Goal: Task Accomplishment & Management: Manage account settings

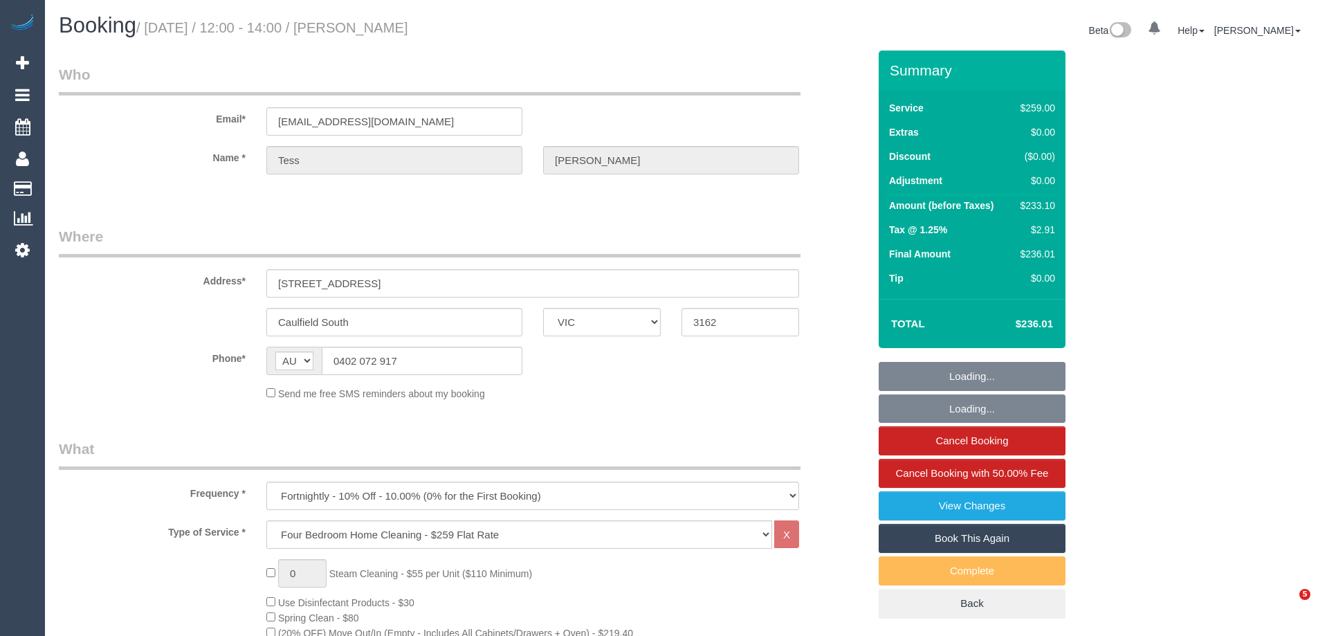
select select "VIC"
select select "object:1182"
select select "number:32"
select select "number:14"
select select "number:19"
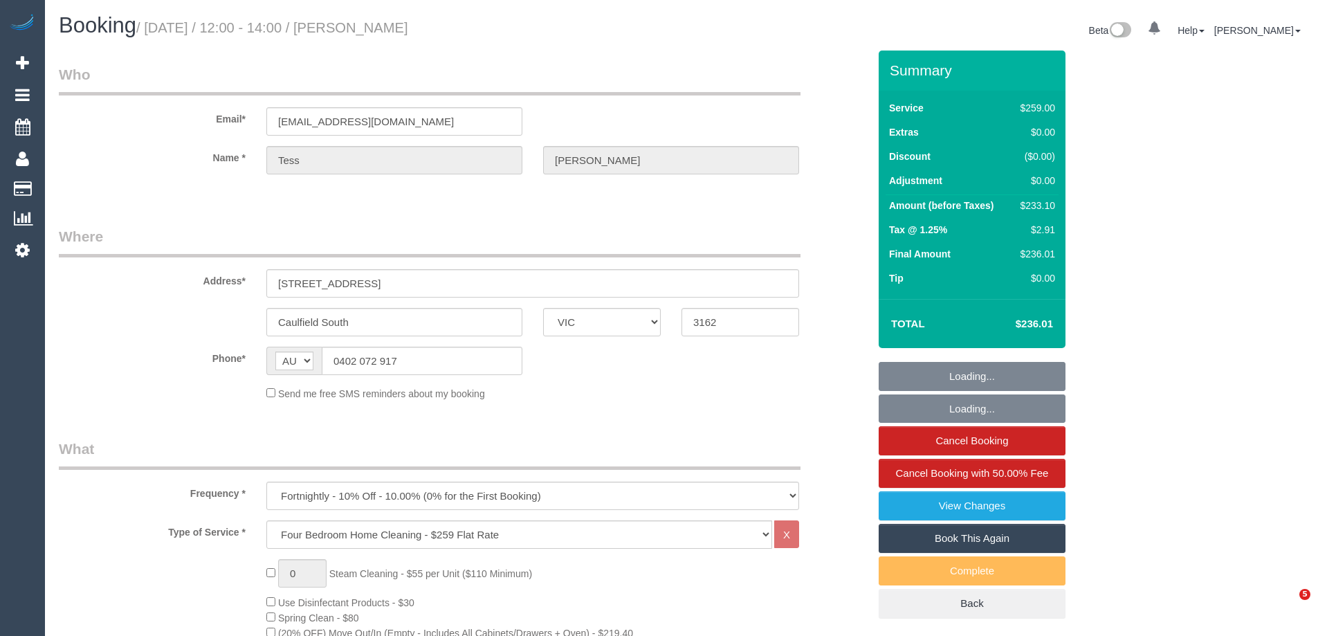
select select "number:24"
select select "number:34"
select select "number:12"
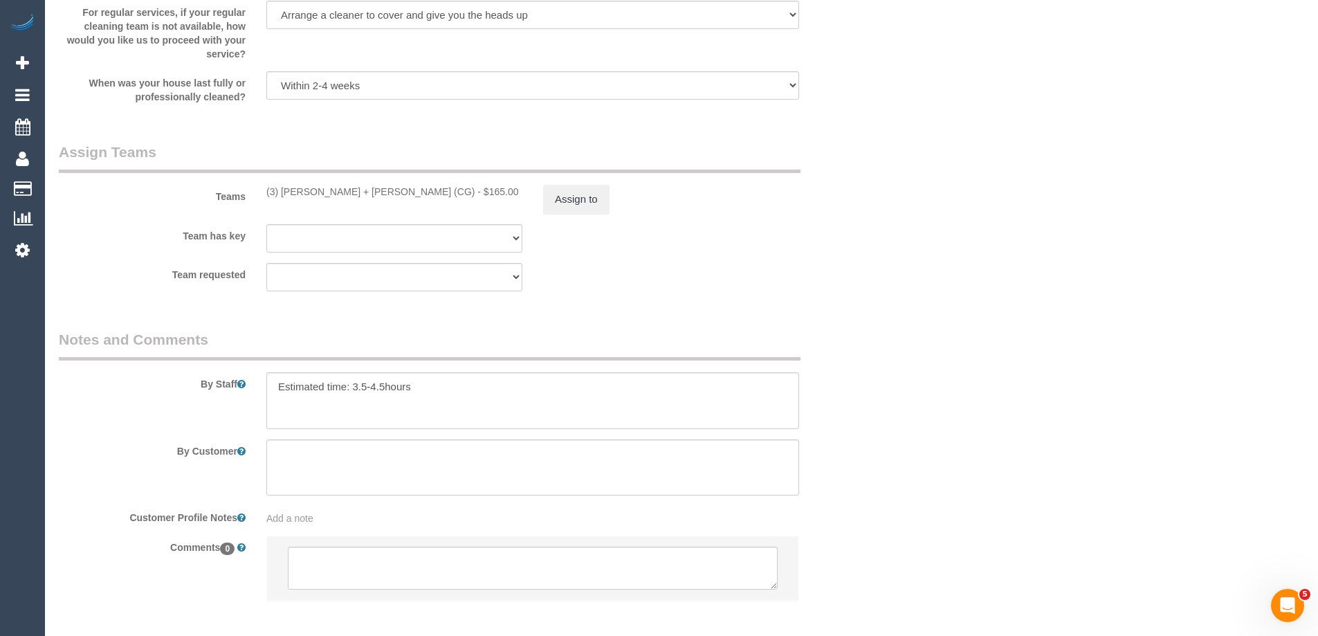
scroll to position [2138, 0]
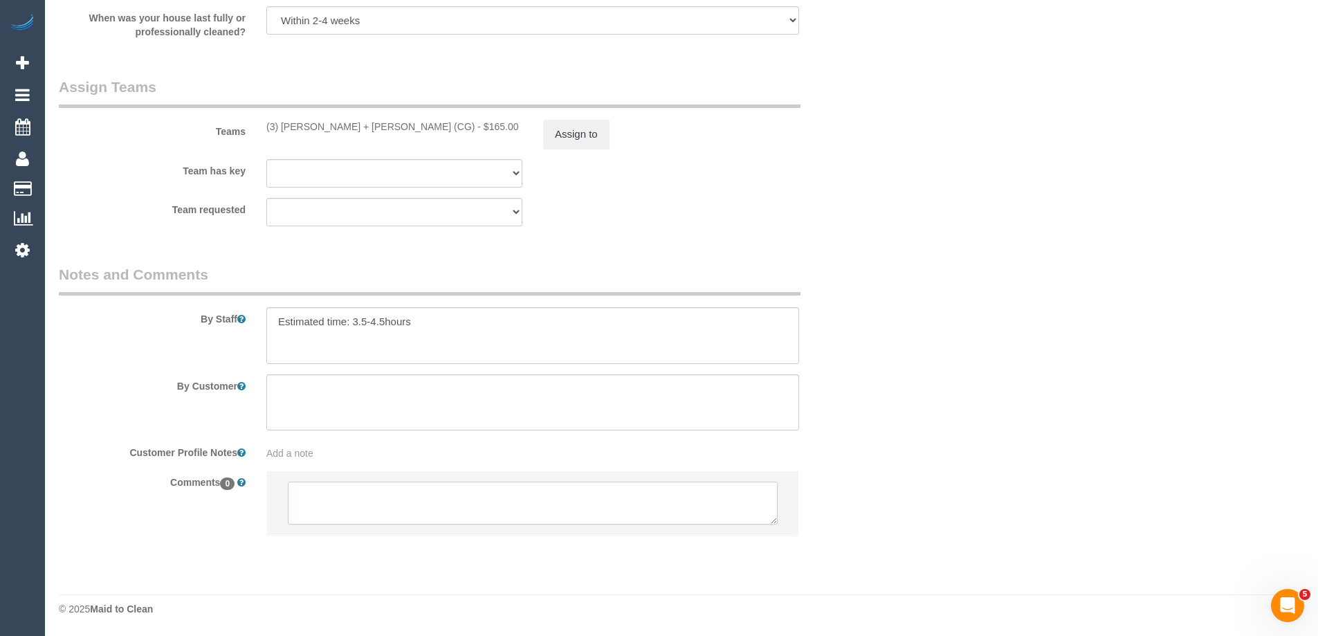
click at [423, 519] on textarea at bounding box center [533, 502] width 490 height 43
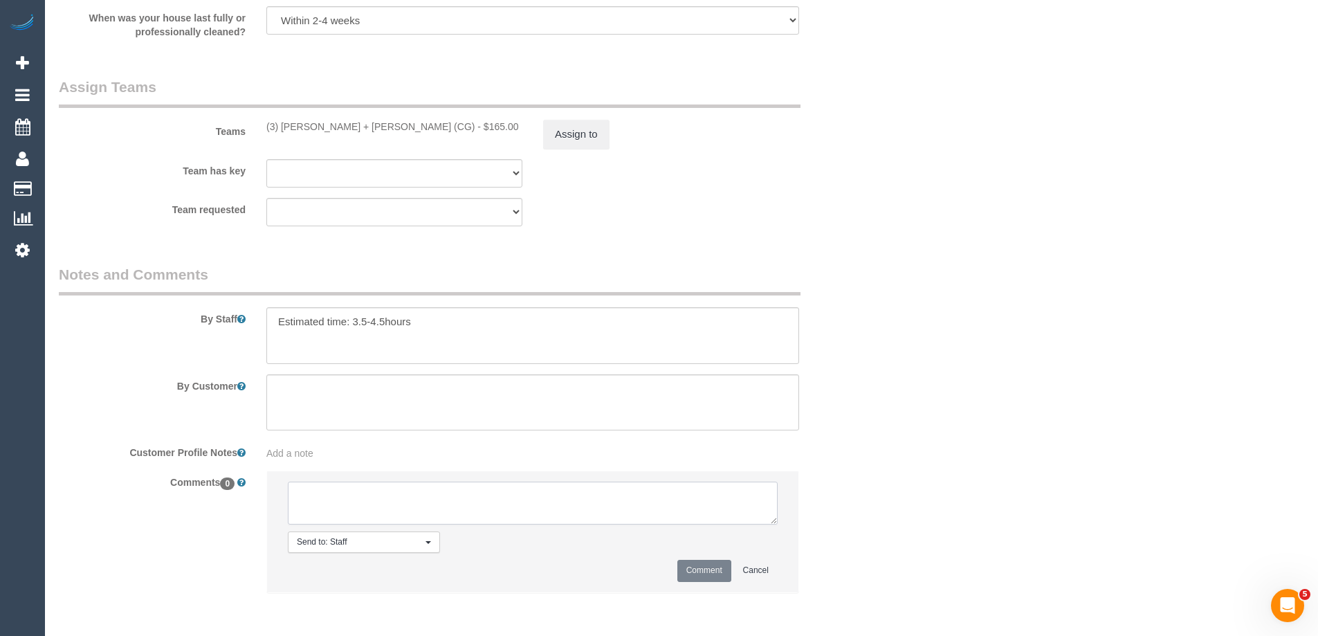
paste textarea "Cleaner(s) Unassigned: (3) Bansari + Bhavesh (CG) Reason Unassigned: sick in ho…"
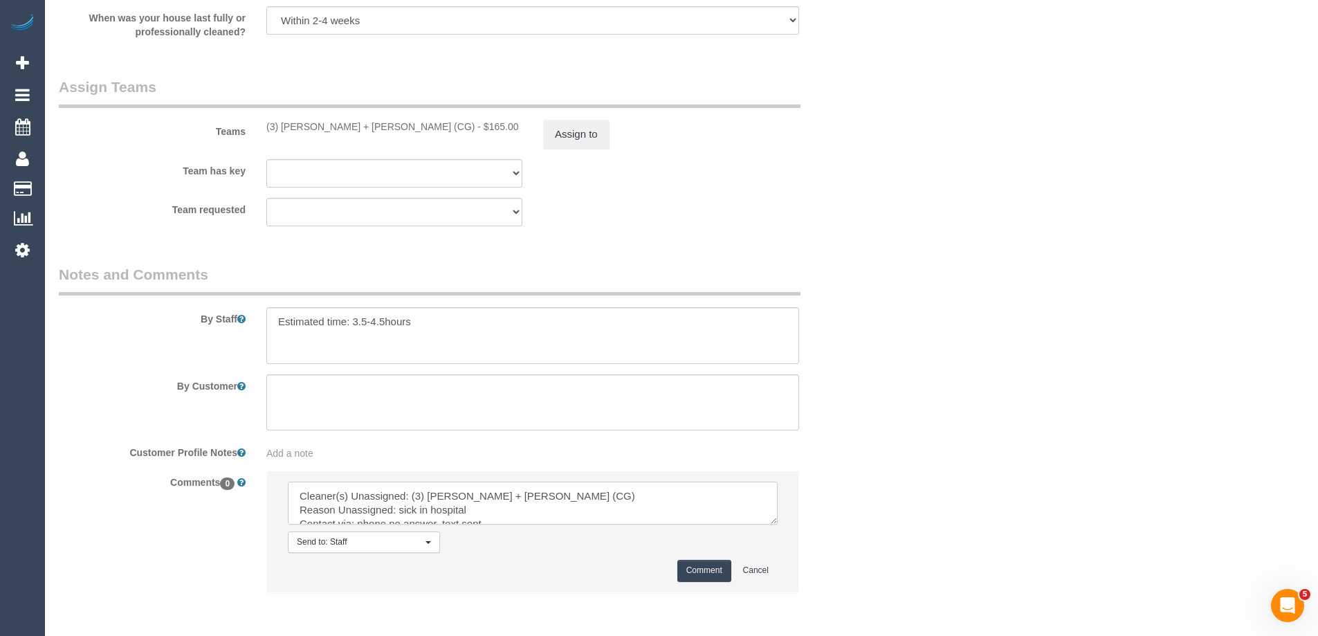
drag, startPoint x: 438, startPoint y: 490, endPoint x: 363, endPoint y: 510, distance: 77.5
click at [363, 510] on textarea at bounding box center [533, 502] width 490 height 43
click at [569, 510] on textarea at bounding box center [533, 502] width 490 height 43
drag, startPoint x: 772, startPoint y: 521, endPoint x: 838, endPoint y: 656, distance: 150.3
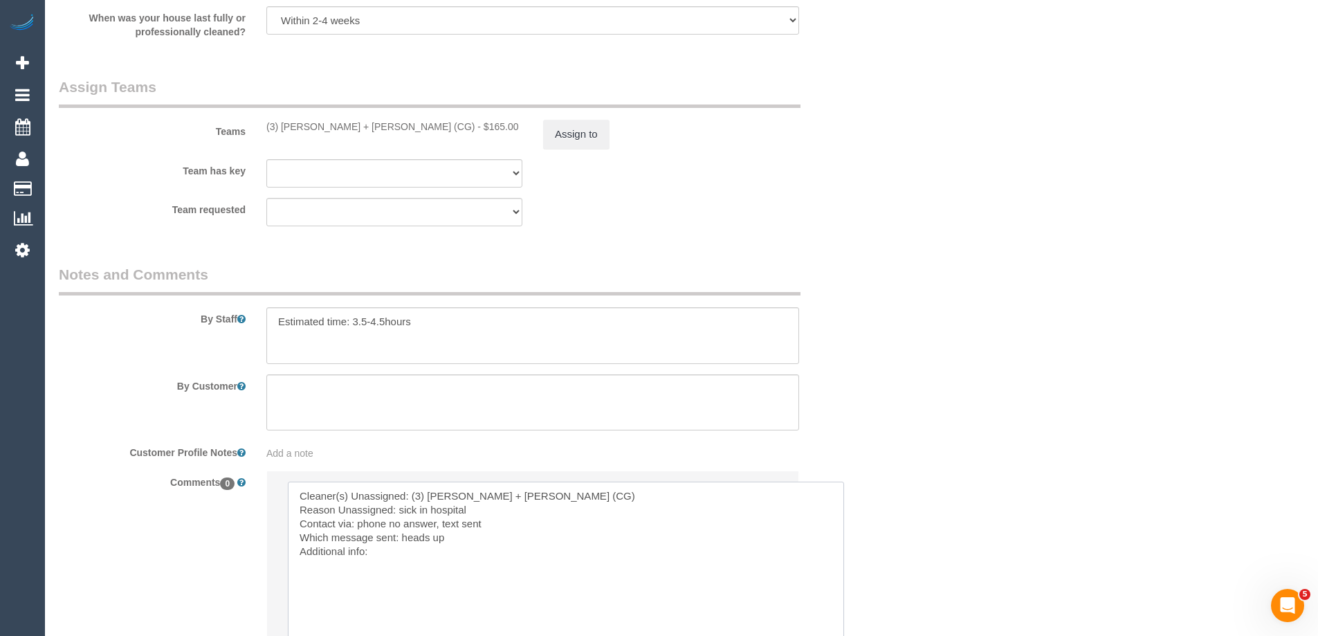
click at [443, 519] on textarea at bounding box center [566, 570] width 556 height 178
click at [474, 523] on textarea at bounding box center [566, 570] width 556 height 178
drag, startPoint x: 437, startPoint y: 525, endPoint x: 358, endPoint y: 522, distance: 79.6
click at [358, 522] on textarea at bounding box center [566, 570] width 556 height 178
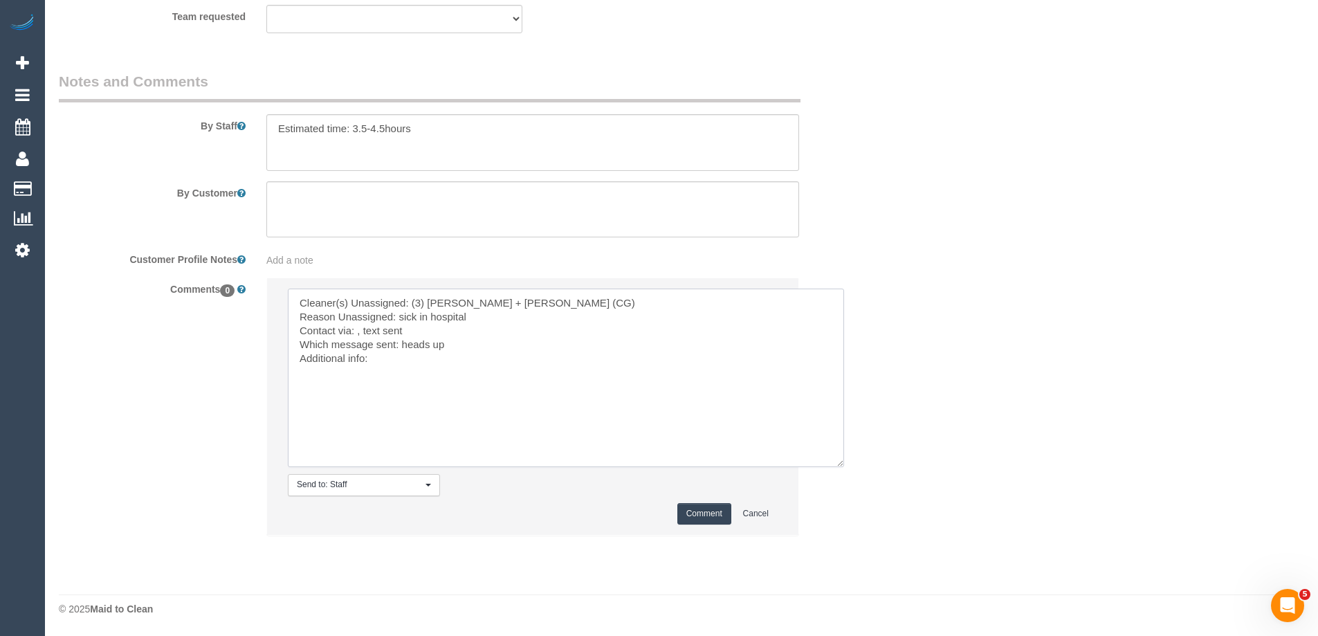
type textarea "Cleaner(s) Unassigned: (3) Bansari + Bhavesh (CG) Reason Unassigned: sick in ho…"
click at [687, 510] on button "Comment" at bounding box center [704, 513] width 54 height 21
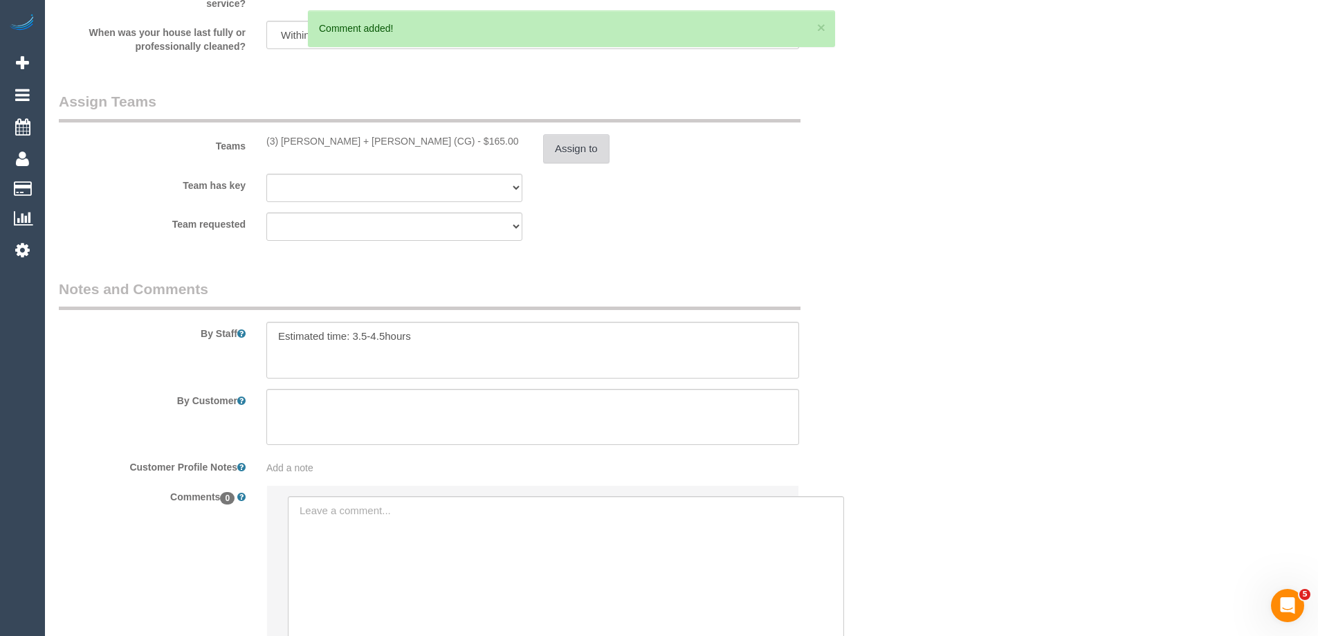
click at [576, 157] on button "Assign to" at bounding box center [576, 148] width 66 height 29
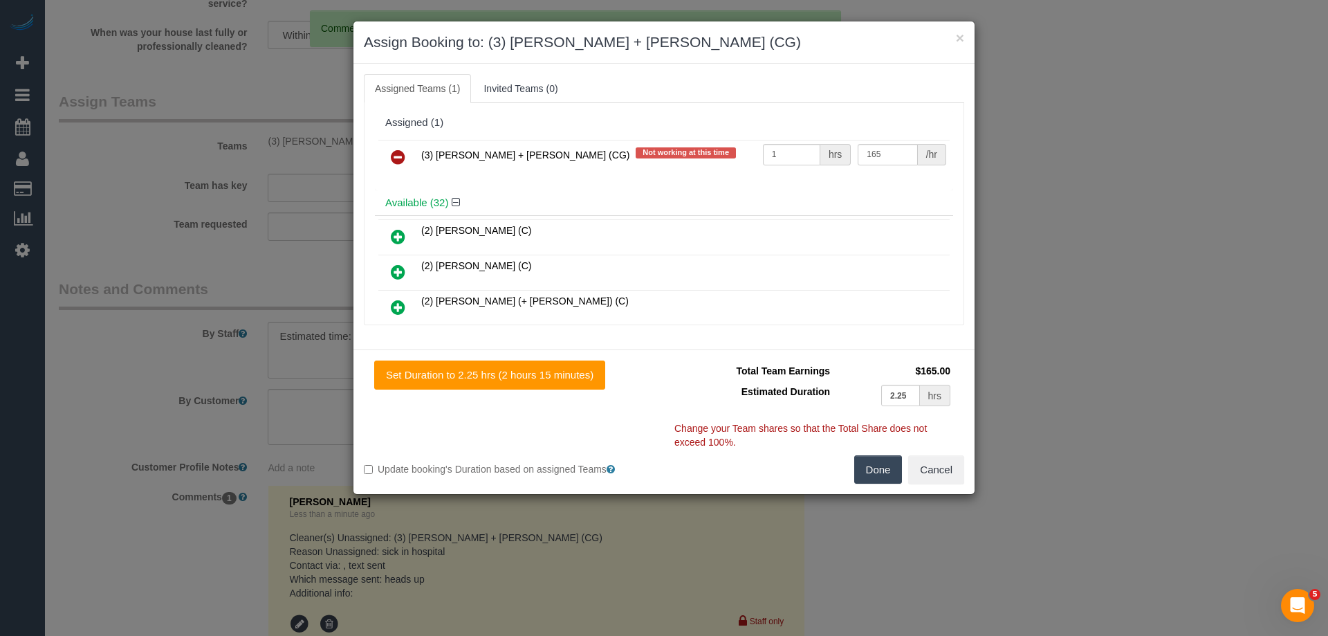
click at [409, 162] on link at bounding box center [398, 158] width 33 height 28
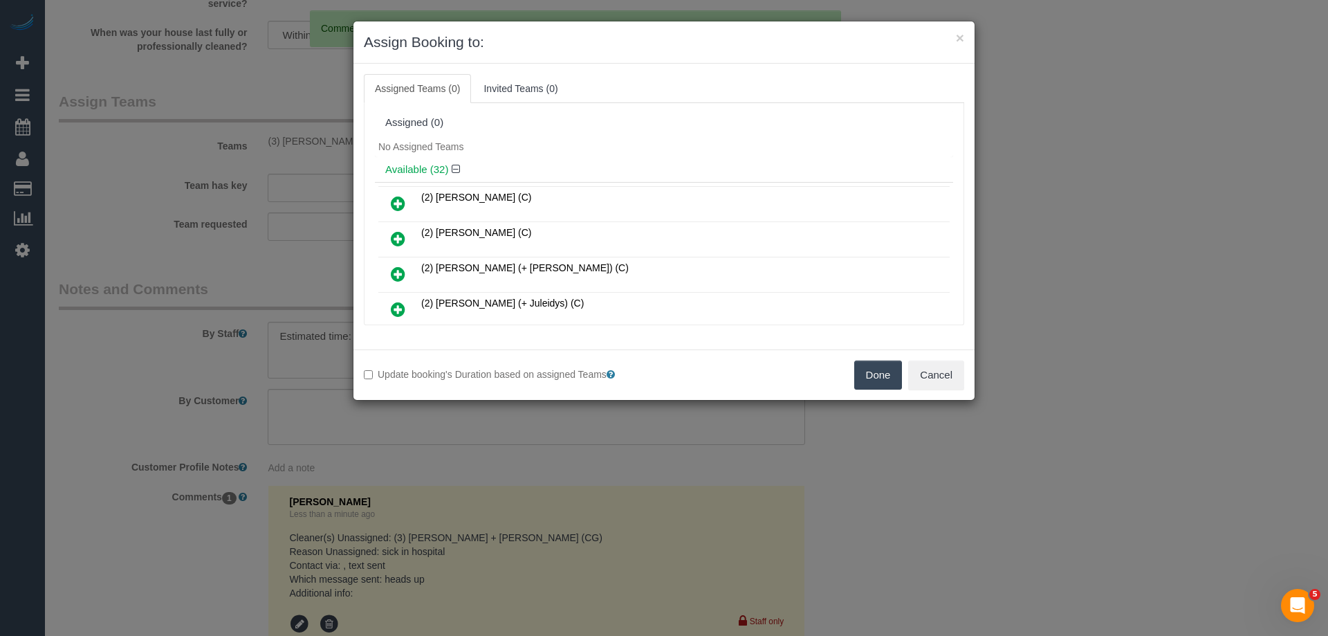
click at [867, 376] on button "Done" at bounding box center [878, 374] width 48 height 29
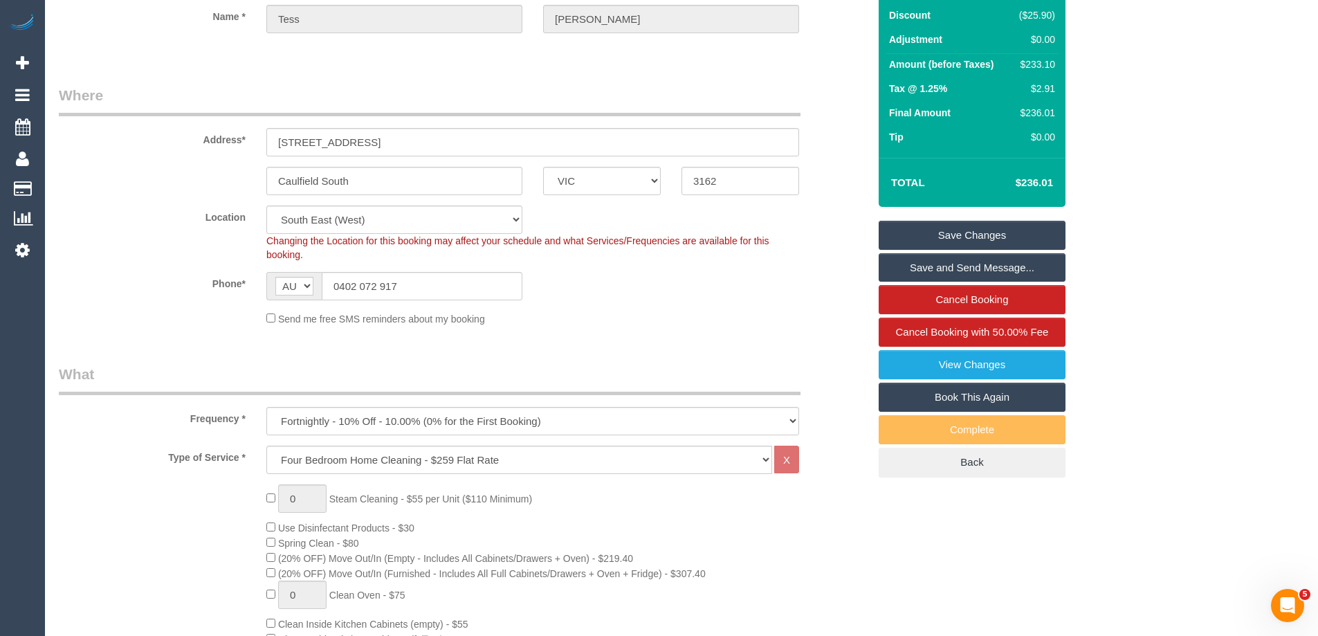
scroll to position [0, 0]
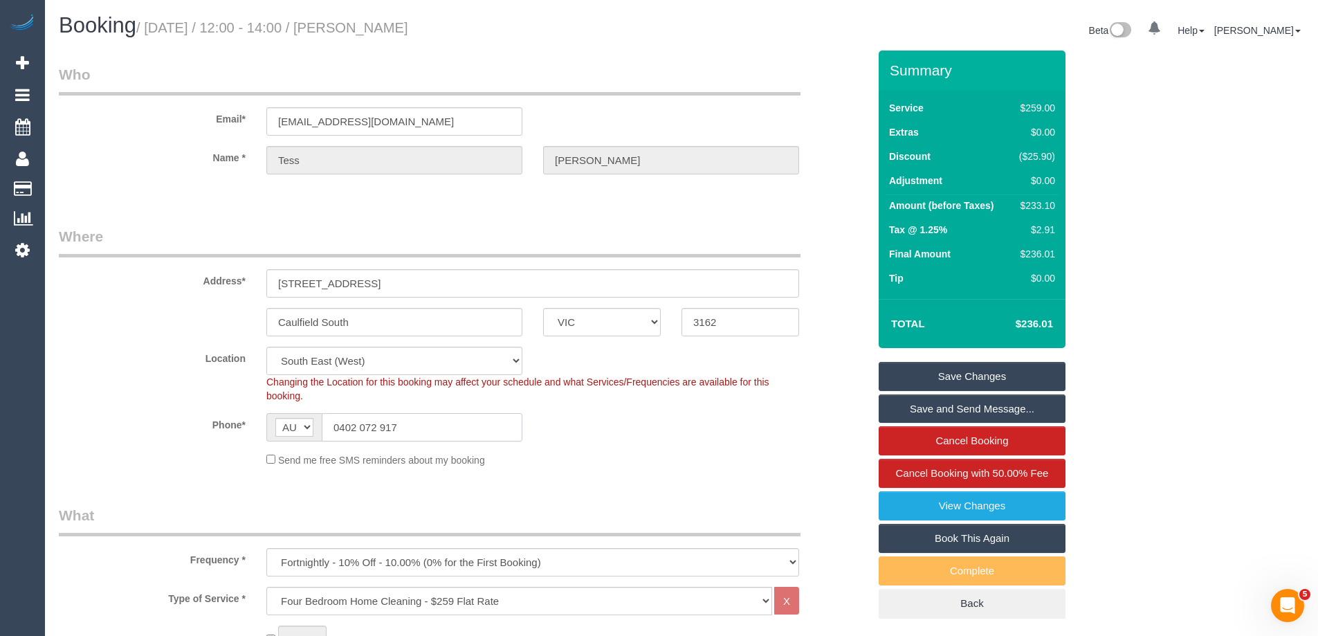
drag, startPoint x: 422, startPoint y: 427, endPoint x: 258, endPoint y: 426, distance: 163.9
click at [262, 427] on div "AF AL DZ AD AO AI AQ AG AR AM AW AU AT AZ BS BH BD BB BY BE BZ BJ BM BT BO BA B…" at bounding box center [394, 427] width 277 height 28
click at [1006, 376] on link "Save Changes" at bounding box center [971, 376] width 187 height 29
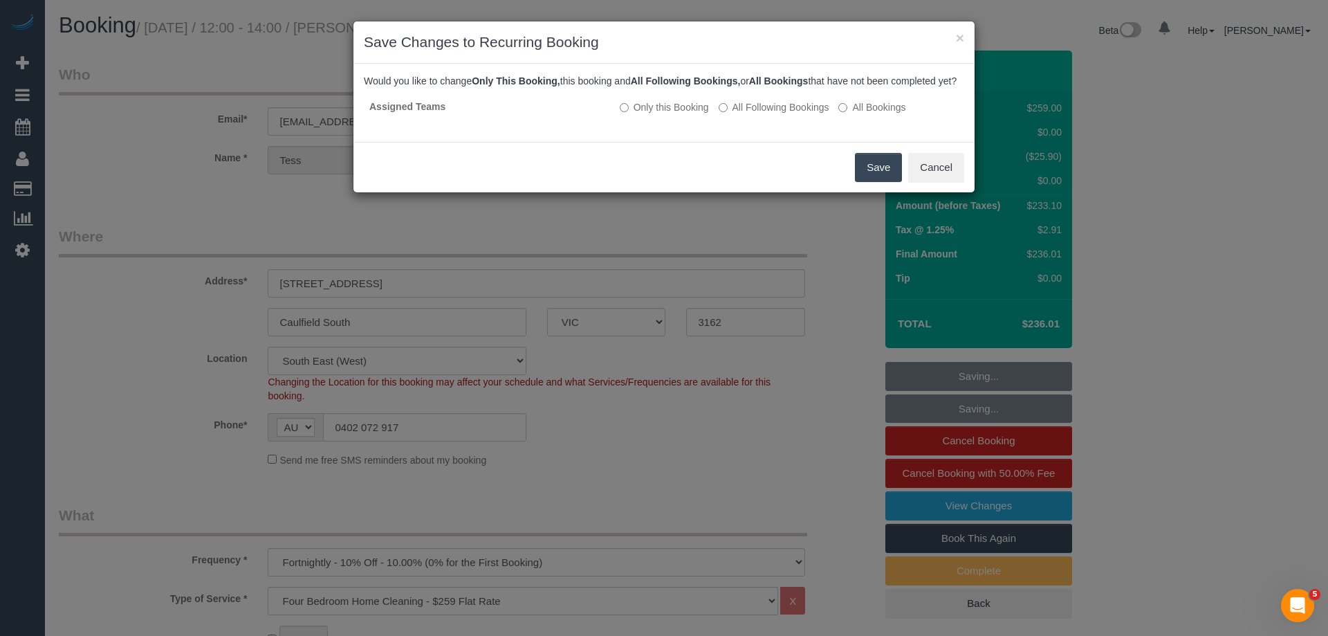
click at [876, 174] on button "Save" at bounding box center [878, 167] width 47 height 29
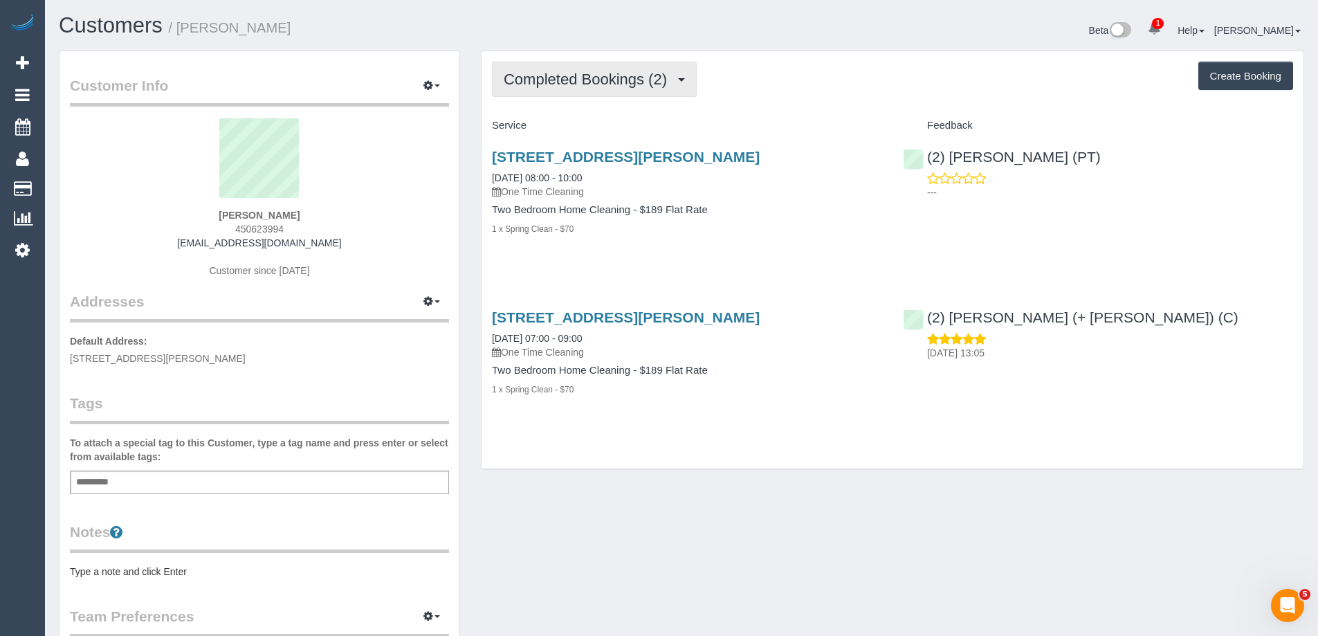
click at [593, 75] on span "Completed Bookings (2)" at bounding box center [588, 79] width 170 height 17
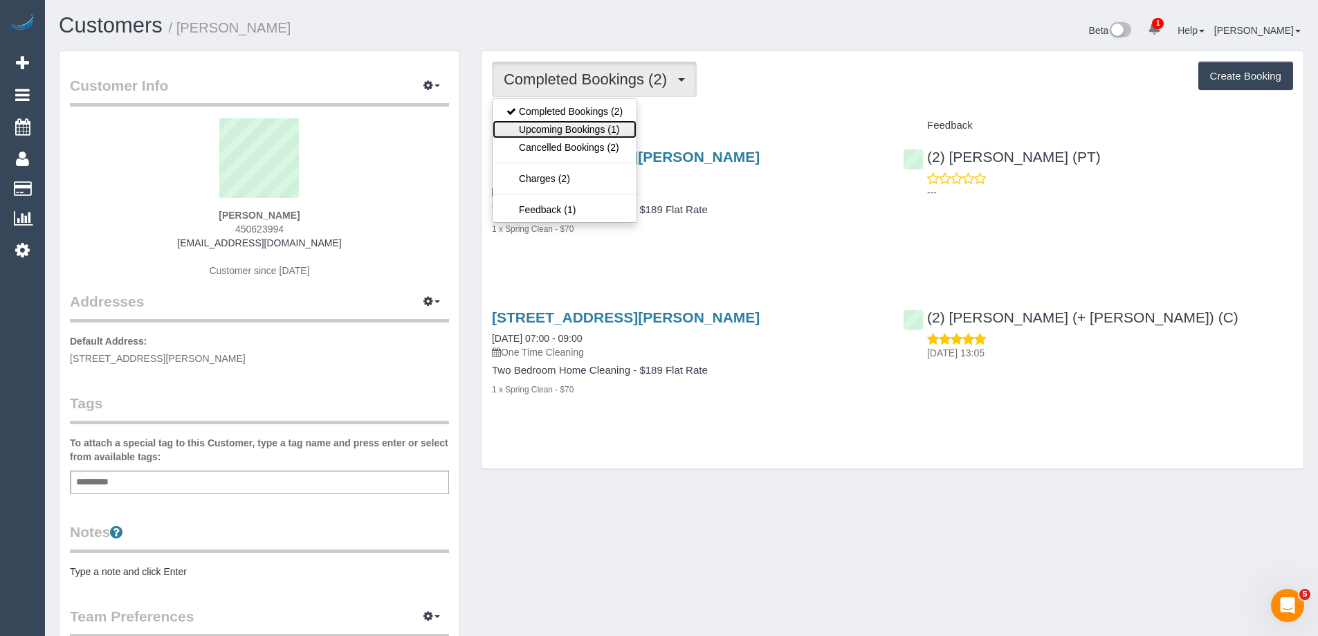
click at [598, 132] on link "Upcoming Bookings (1)" at bounding box center [564, 129] width 144 height 18
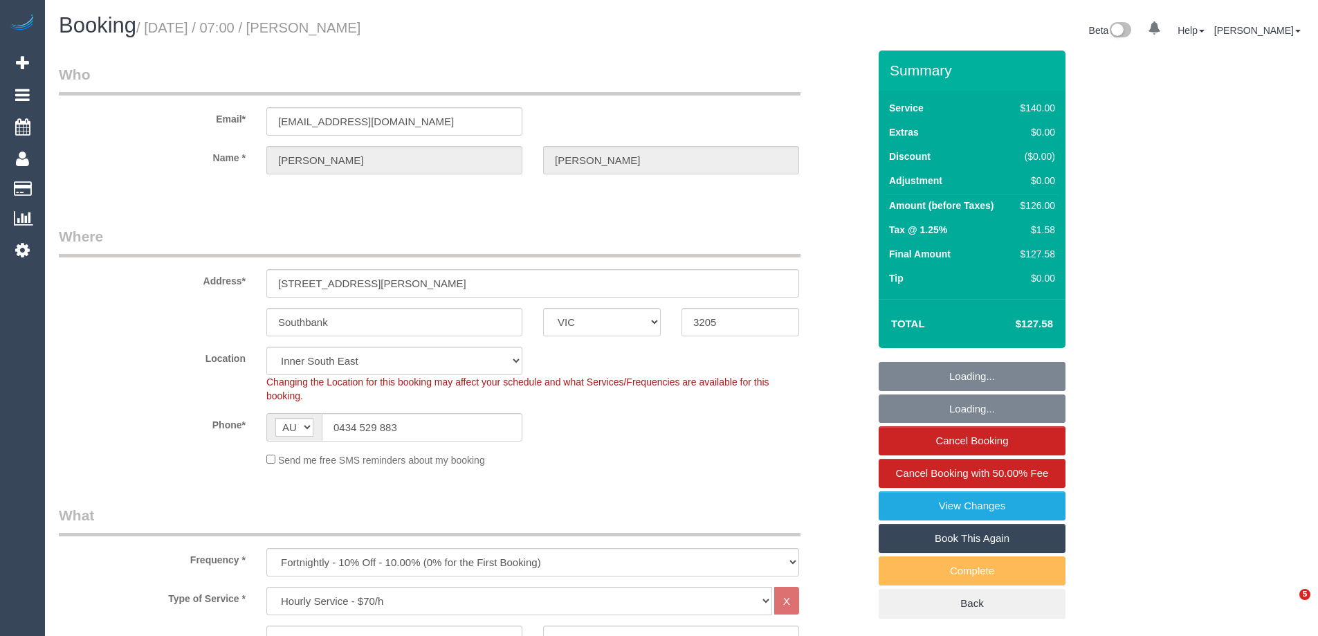
select select "VIC"
select select "number:28"
select select "number:14"
select select "number:18"
select select "number:22"
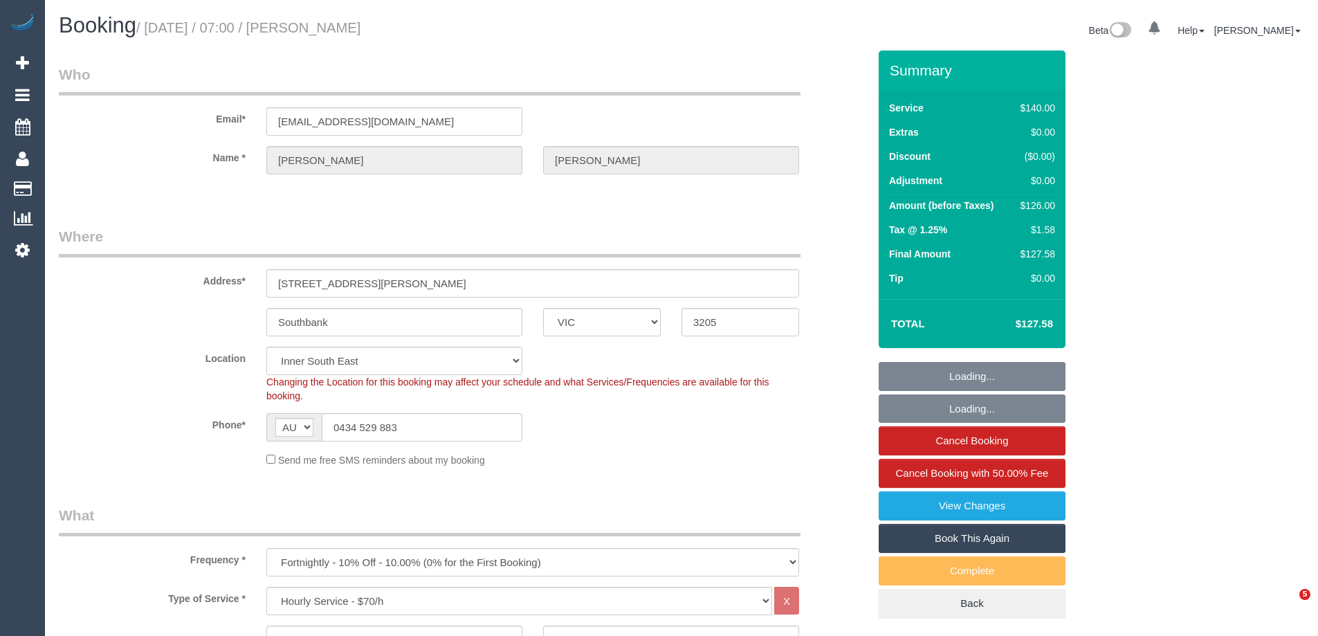
select select "number:34"
select select "number:26"
select select "object:1486"
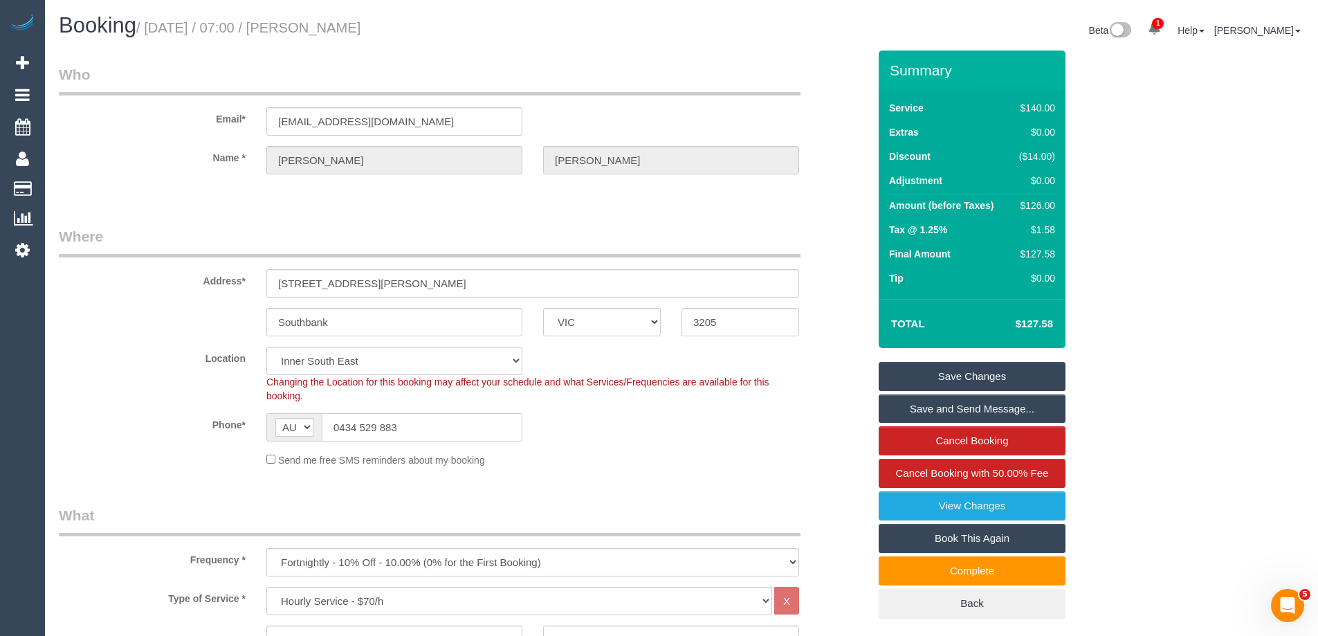
drag, startPoint x: 417, startPoint y: 425, endPoint x: 266, endPoint y: 423, distance: 150.8
click at [266, 423] on div "AF AL DZ AD AO AI AQ AG AR AM AW AU AT AZ BS BH BD BB BY BE BZ BJ BM BT BO BA B…" at bounding box center [394, 427] width 256 height 28
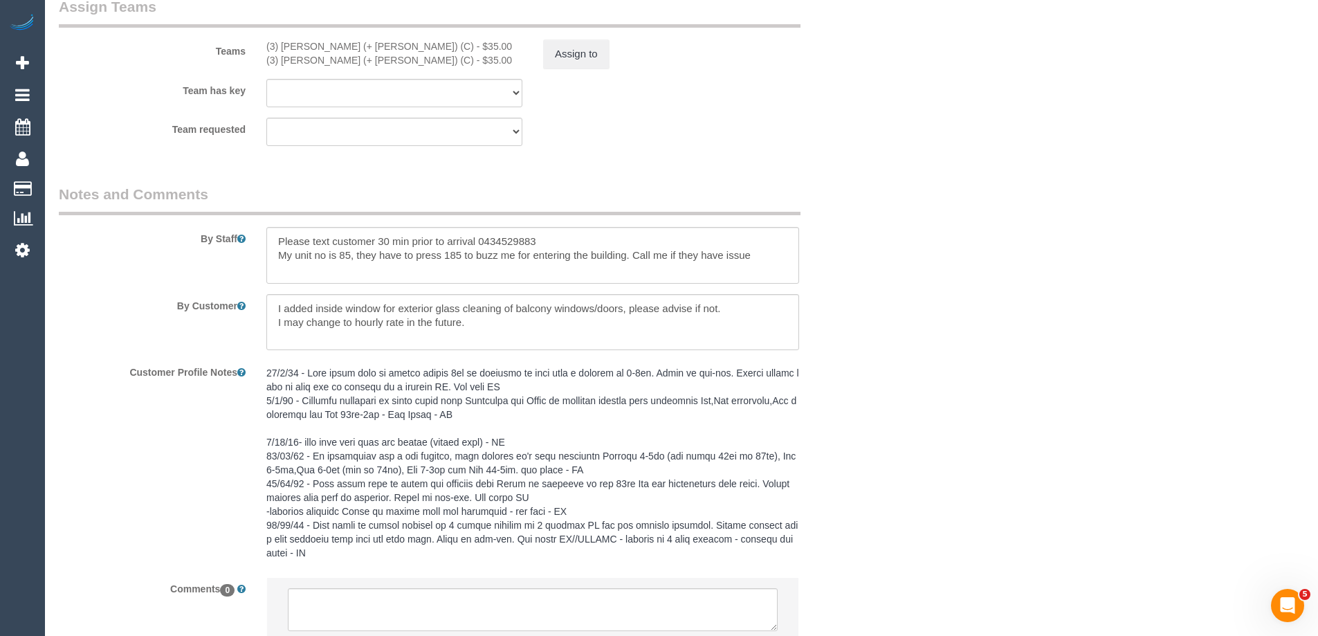
scroll to position [2246, 0]
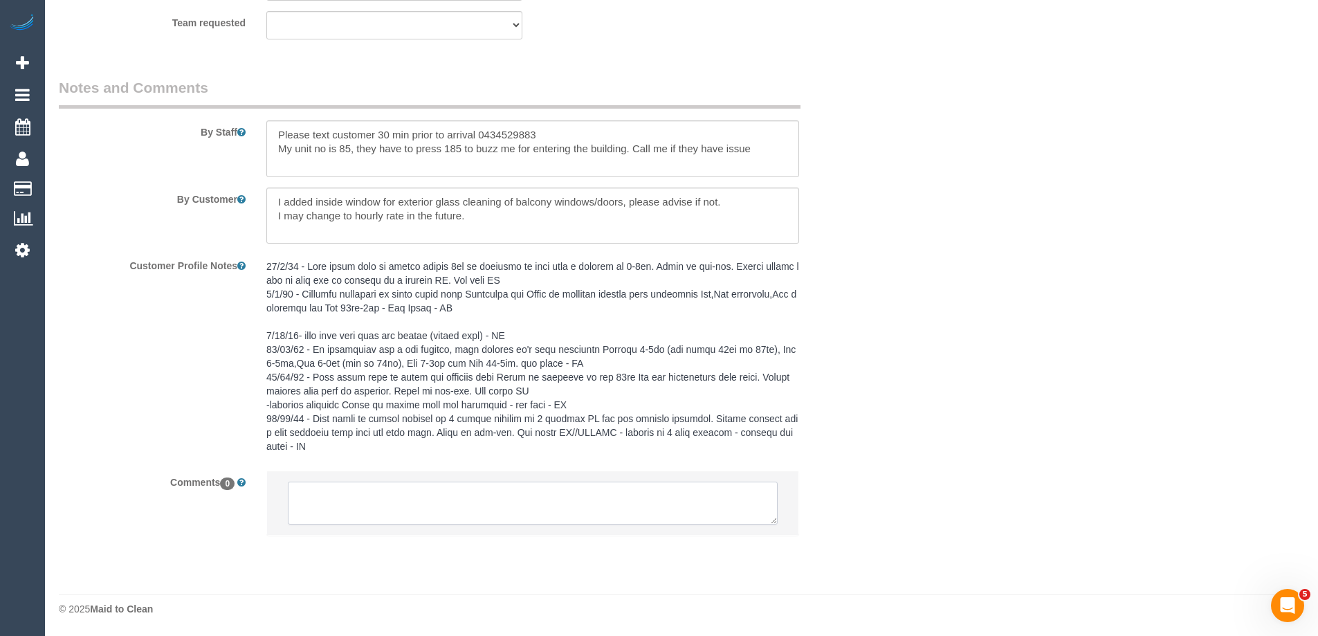
click at [376, 508] on textarea at bounding box center [533, 502] width 490 height 43
drag, startPoint x: 773, startPoint y: 521, endPoint x: 790, endPoint y: 656, distance: 136.6
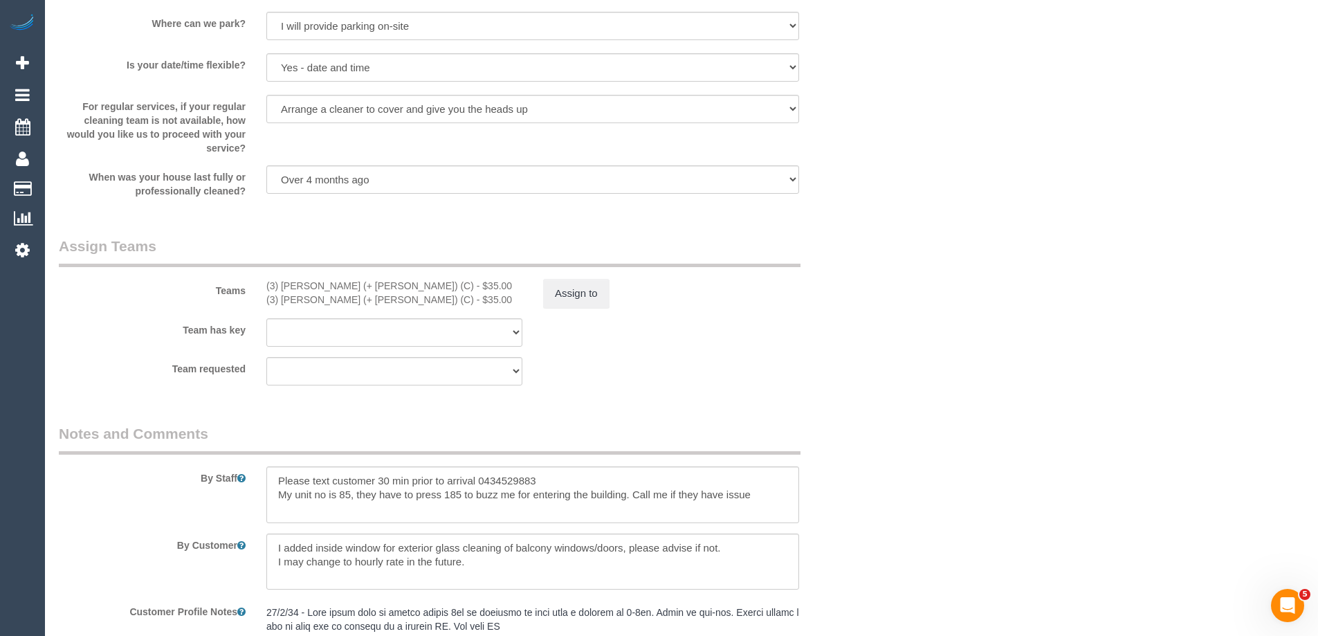
drag, startPoint x: 371, startPoint y: 284, endPoint x: 253, endPoint y: 288, distance: 118.3
click at [253, 288] on div "Teams (3) Cristian (+ Tania) (C) - $35.00 (3) Tania (+ Cristian) (C) - $35.00 A…" at bounding box center [463, 272] width 830 height 72
copy div "(3) [PERSON_NAME] (+ [PERSON_NAME]) (C)"
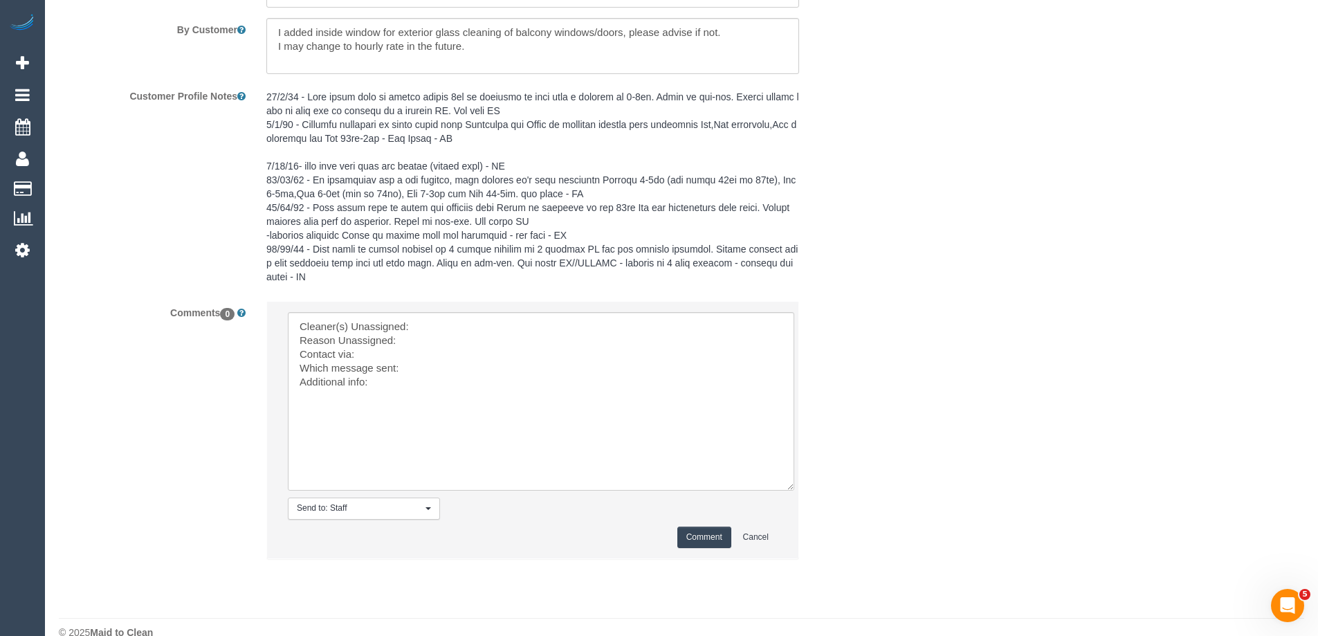
scroll to position [2439, 0]
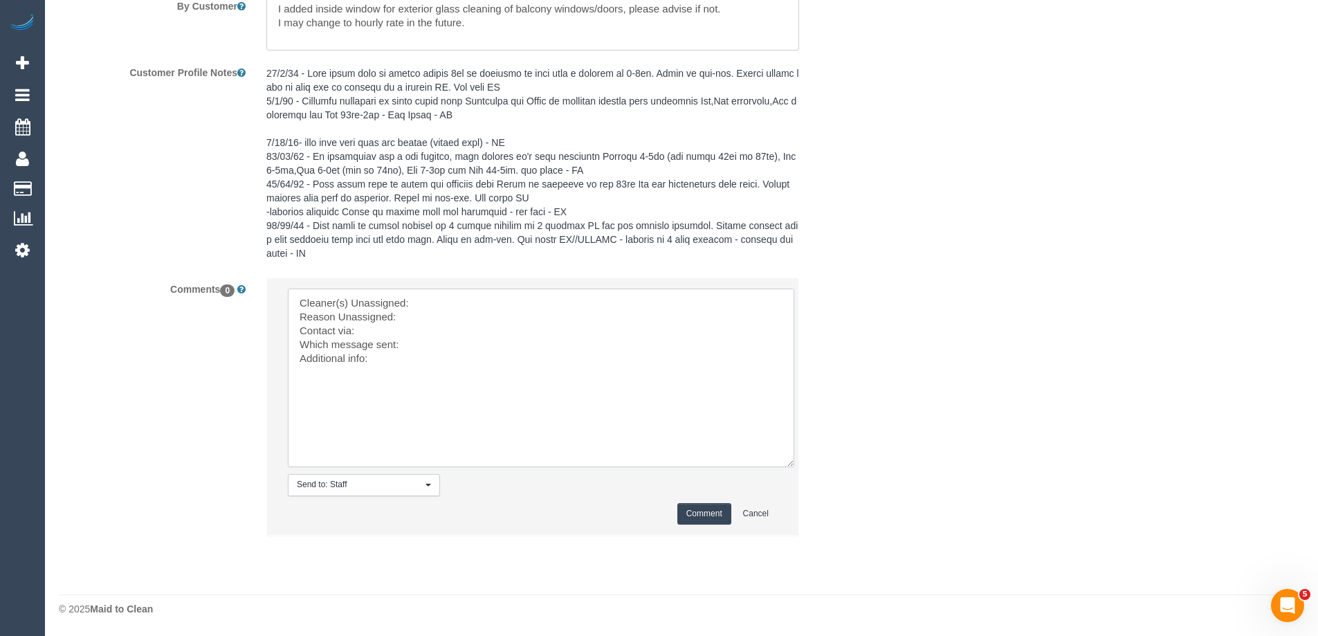
click at [423, 311] on textarea at bounding box center [541, 377] width 506 height 178
click at [436, 304] on textarea at bounding box center [541, 377] width 506 height 178
paste textarea "(3) [PERSON_NAME] (+ [PERSON_NAME]) (C)"
click at [296, 315] on textarea at bounding box center [541, 377] width 506 height 178
click at [434, 313] on textarea at bounding box center [541, 377] width 506 height 178
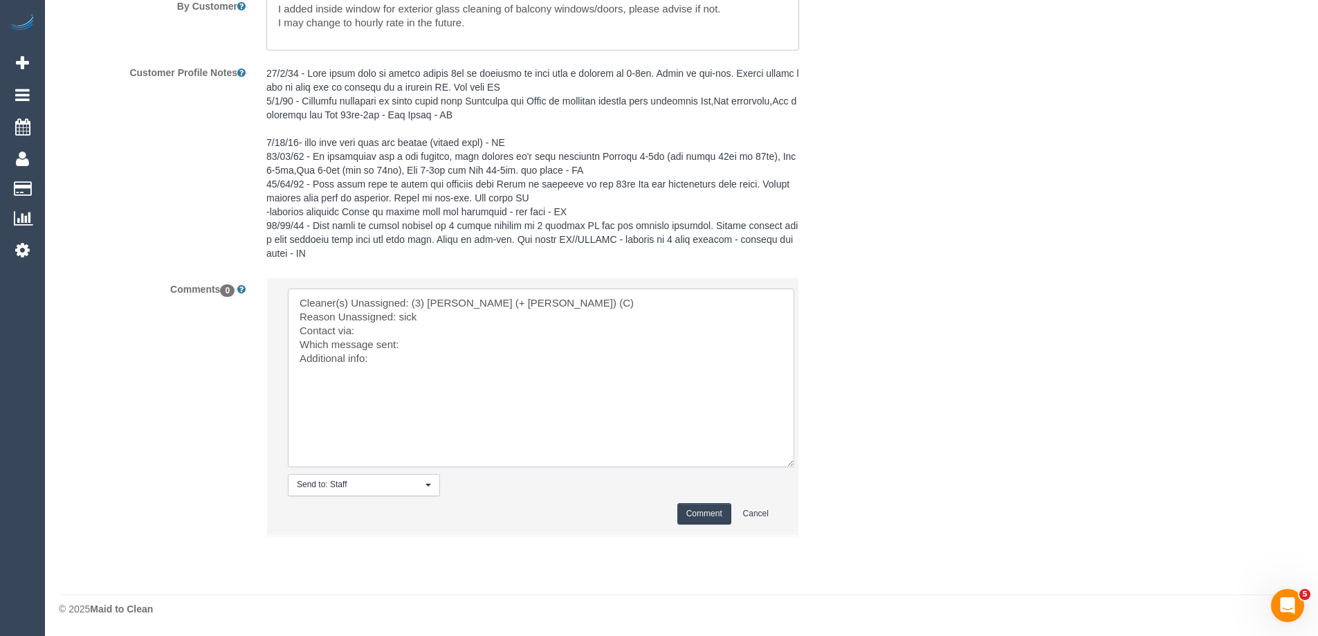
click at [433, 324] on textarea at bounding box center [541, 377] width 506 height 178
click at [425, 338] on textarea at bounding box center [541, 377] width 506 height 178
click at [397, 360] on textarea at bounding box center [541, 377] width 506 height 178
drag, startPoint x: 521, startPoint y: 366, endPoint x: 455, endPoint y: 357, distance: 67.0
click at [456, 357] on textarea at bounding box center [541, 377] width 506 height 178
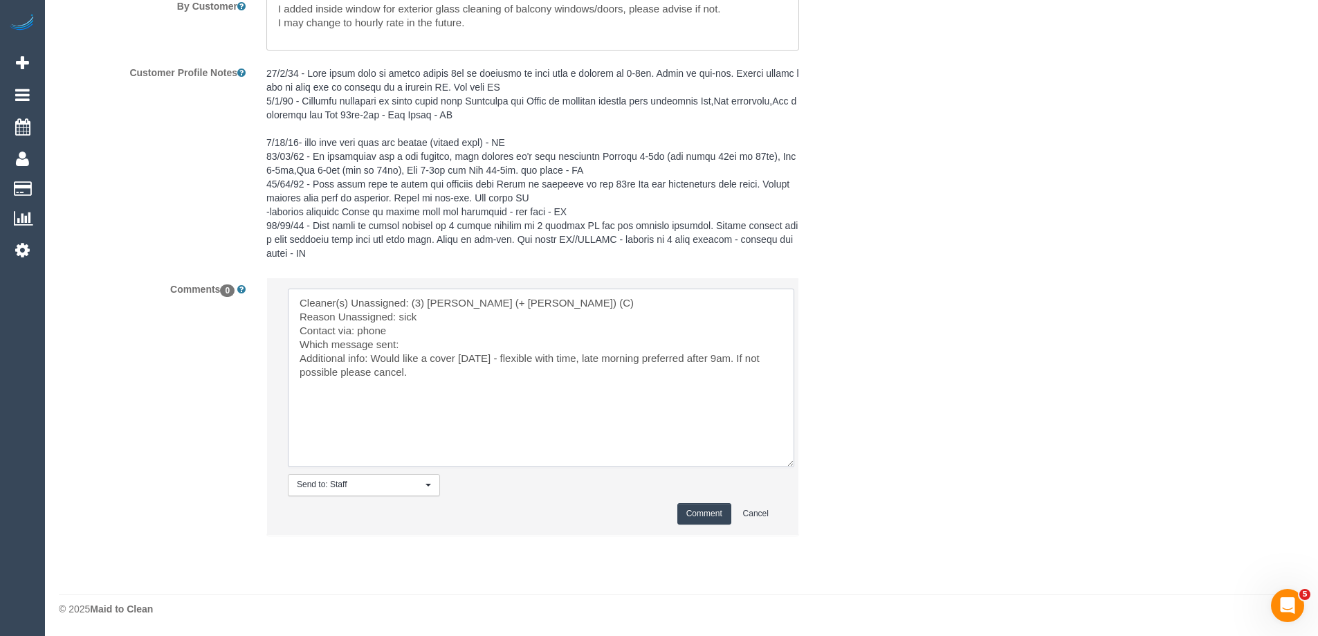
type textarea "Cleaner(s) Unassigned: (3) Cristian (+ Tania) (C) Reason Unassigned: sick Conta…"
click at [714, 505] on button "Comment" at bounding box center [704, 513] width 54 height 21
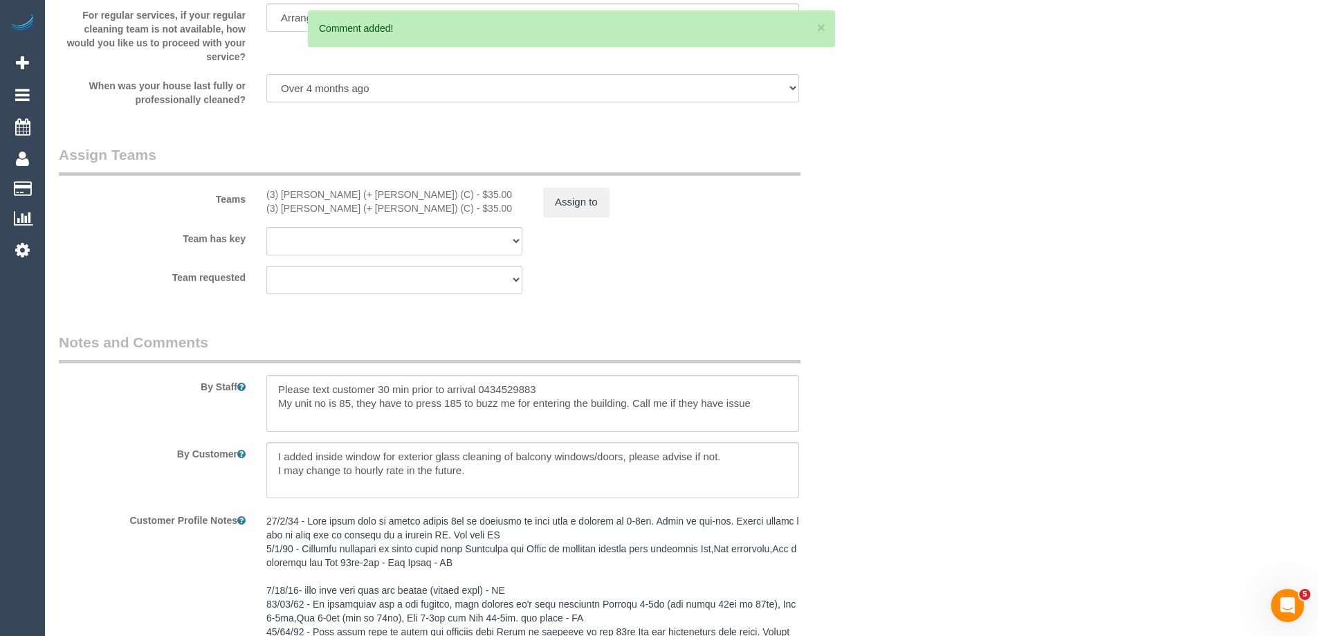
scroll to position [1955, 0]
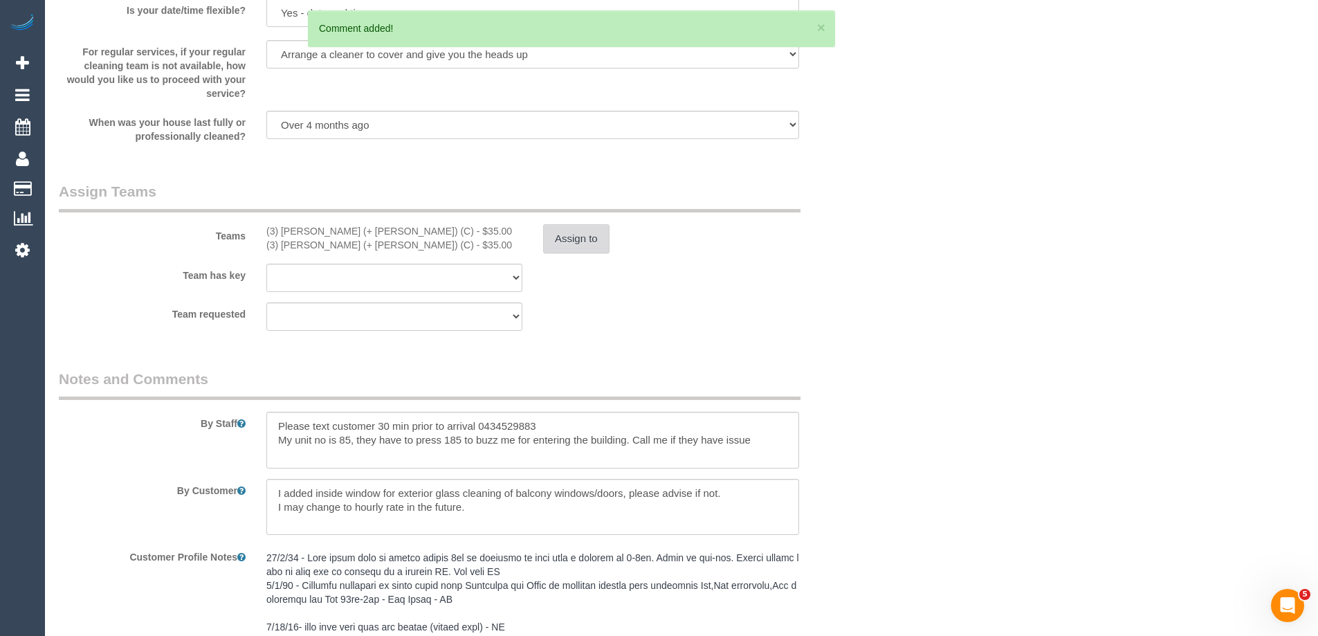
click at [582, 239] on button "Assign to" at bounding box center [576, 238] width 66 height 29
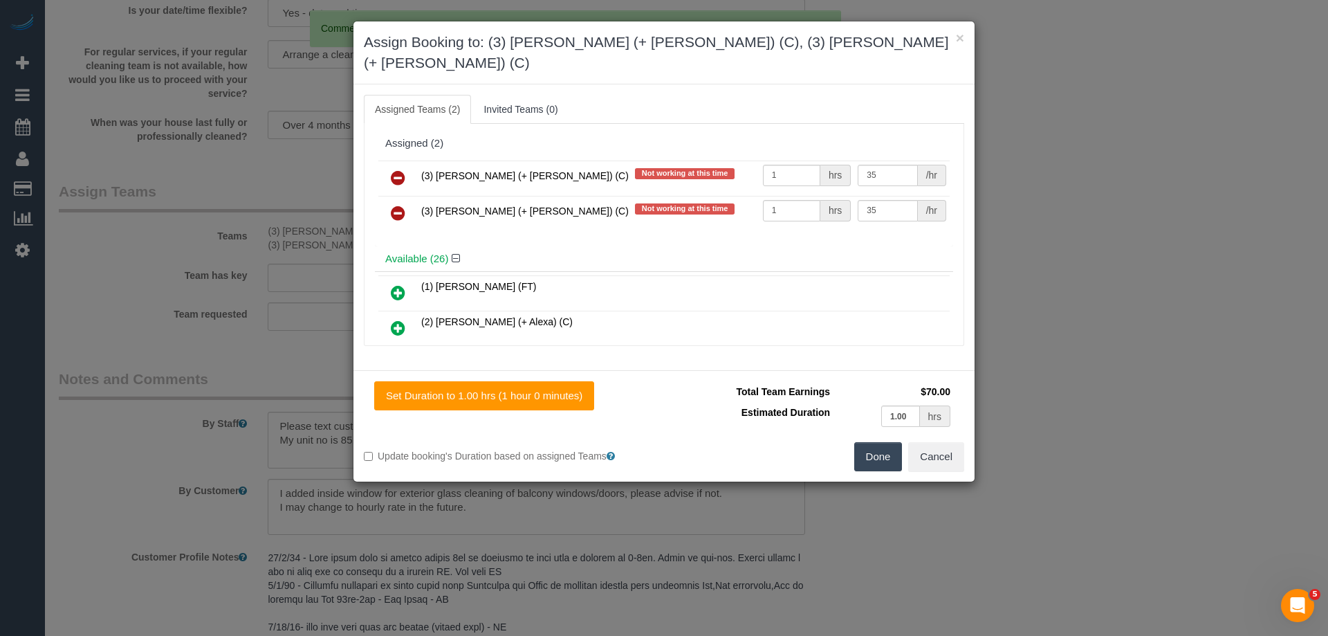
click at [409, 165] on link at bounding box center [398, 179] width 33 height 28
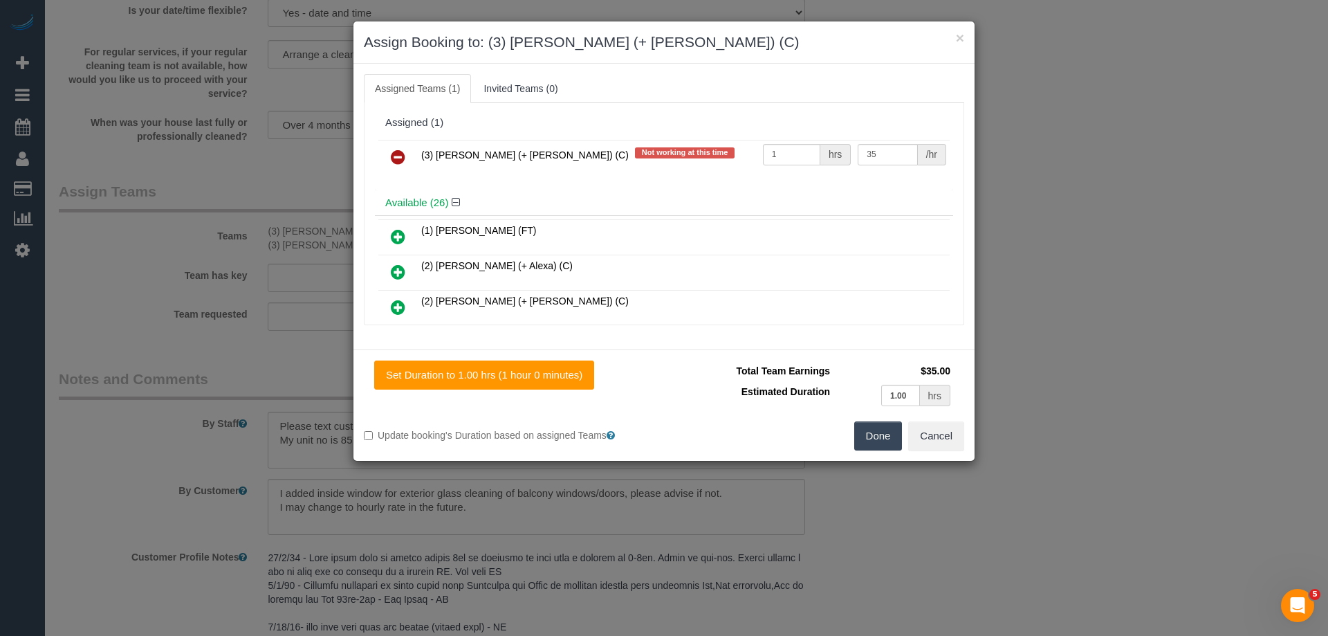
click at [409, 157] on link at bounding box center [398, 158] width 33 height 28
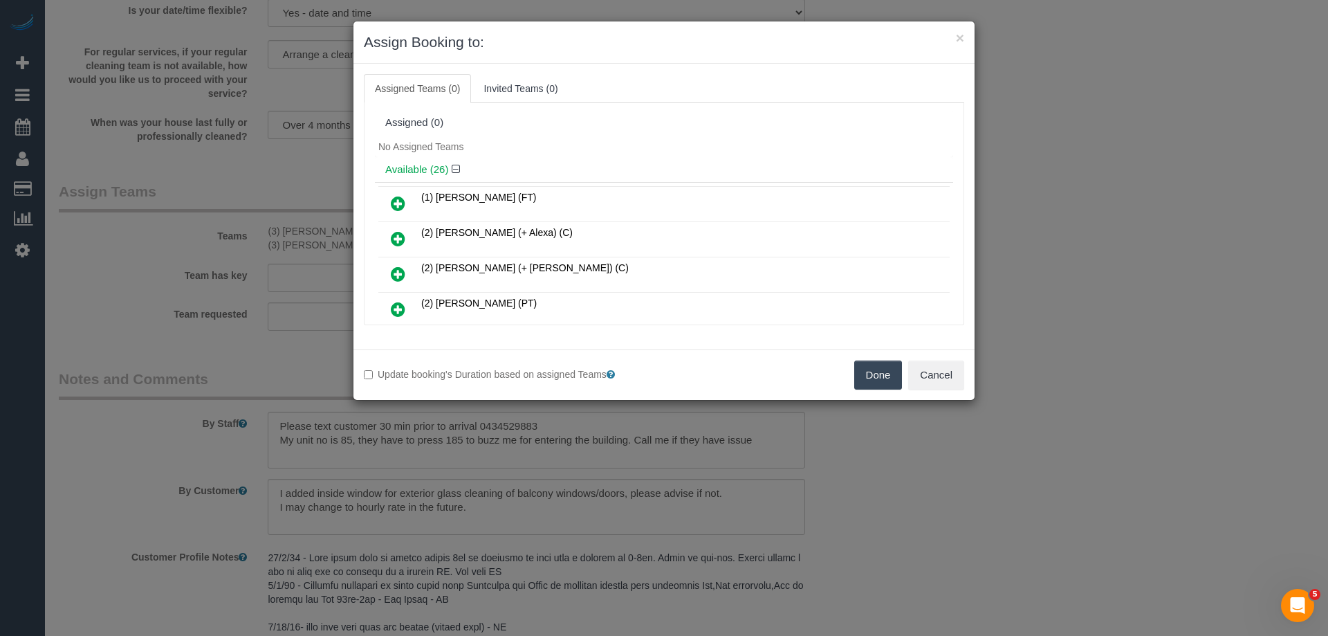
click at [877, 374] on button "Done" at bounding box center [878, 374] width 48 height 29
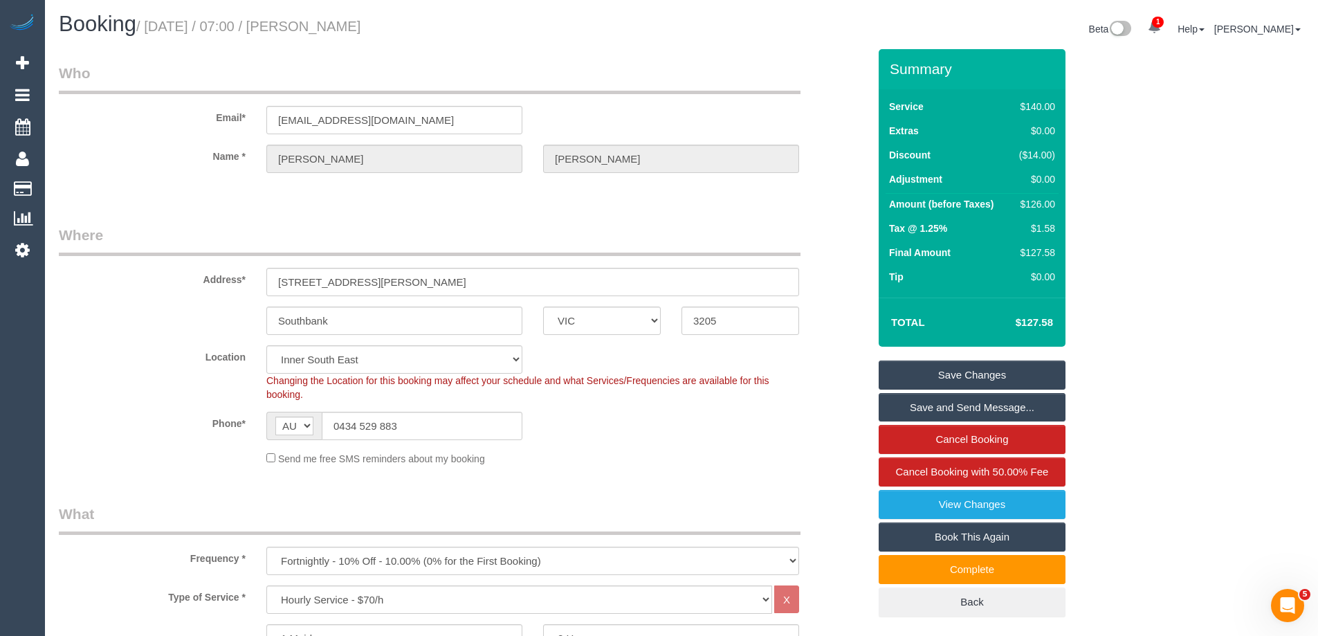
scroll to position [0, 0]
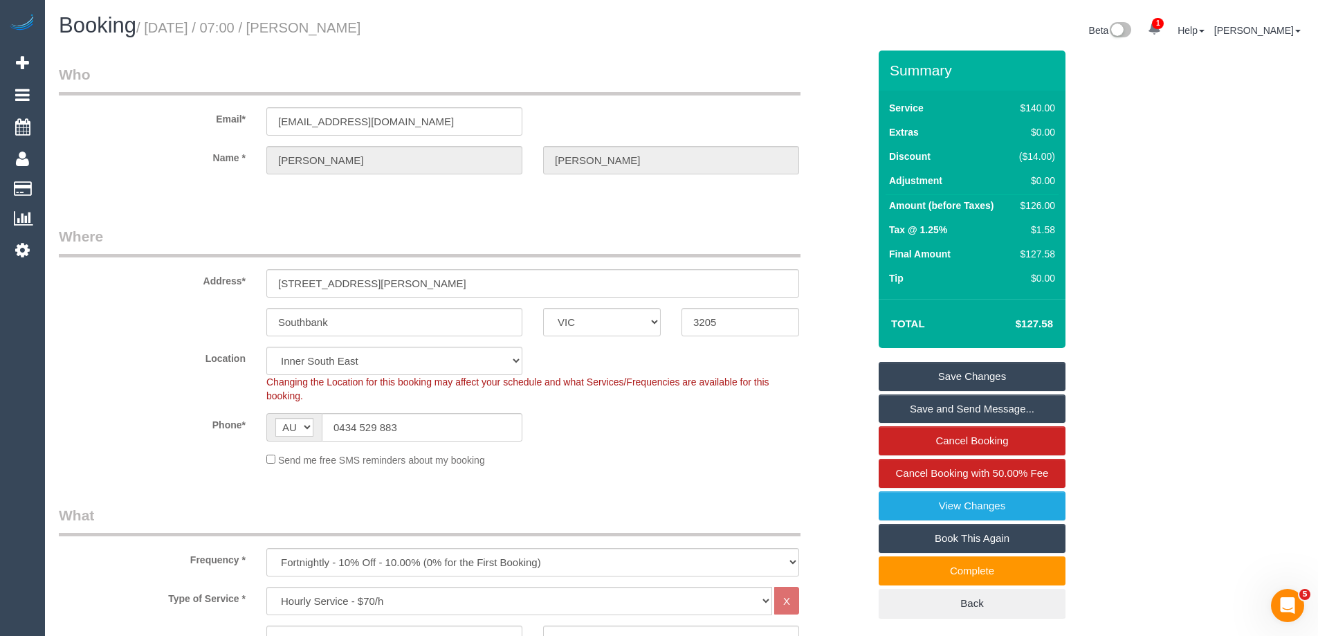
click at [1001, 377] on link "Save Changes" at bounding box center [971, 376] width 187 height 29
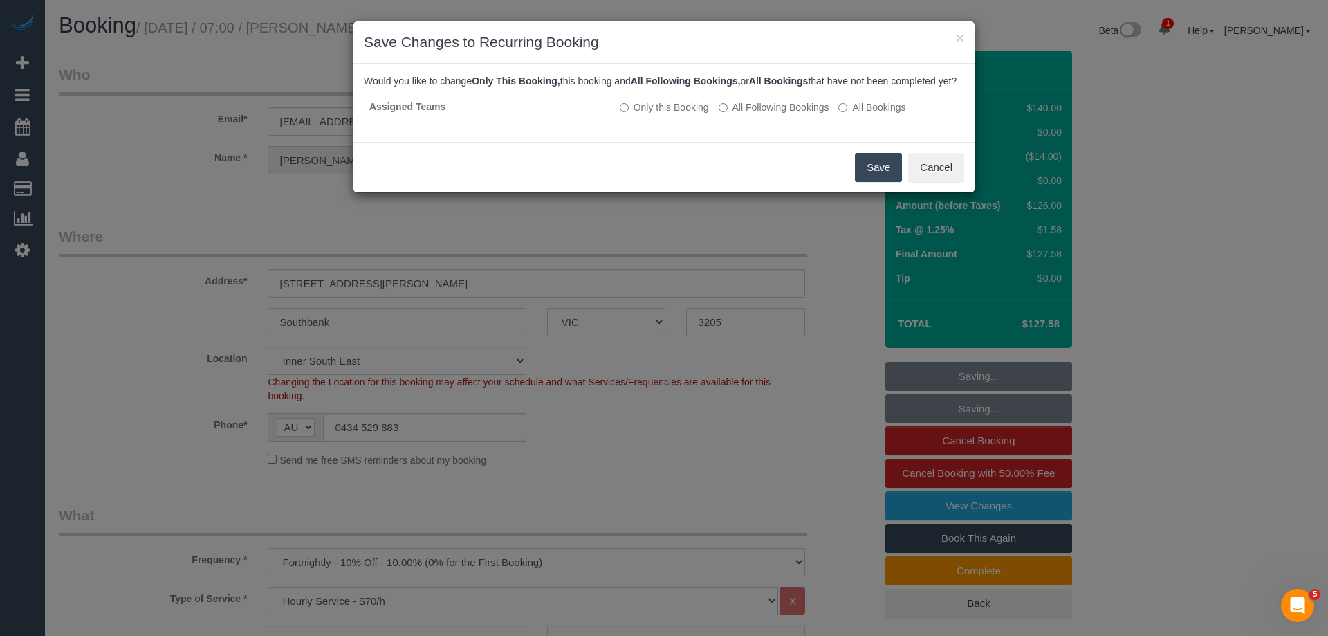
click at [862, 177] on button "Save" at bounding box center [878, 167] width 47 height 29
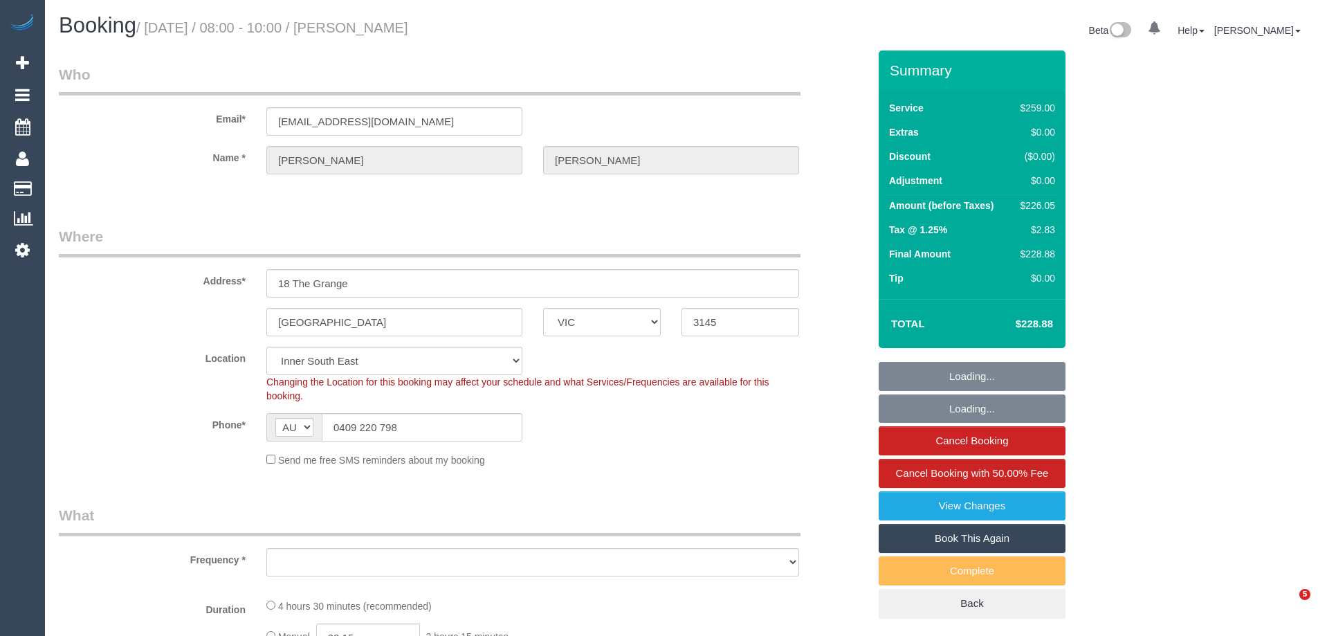
select select "VIC"
select select "object:808"
select select "string:stripe-pm_1NOuci2GScqysDRV5RU17w4v"
select select "number:27"
select select "number:14"
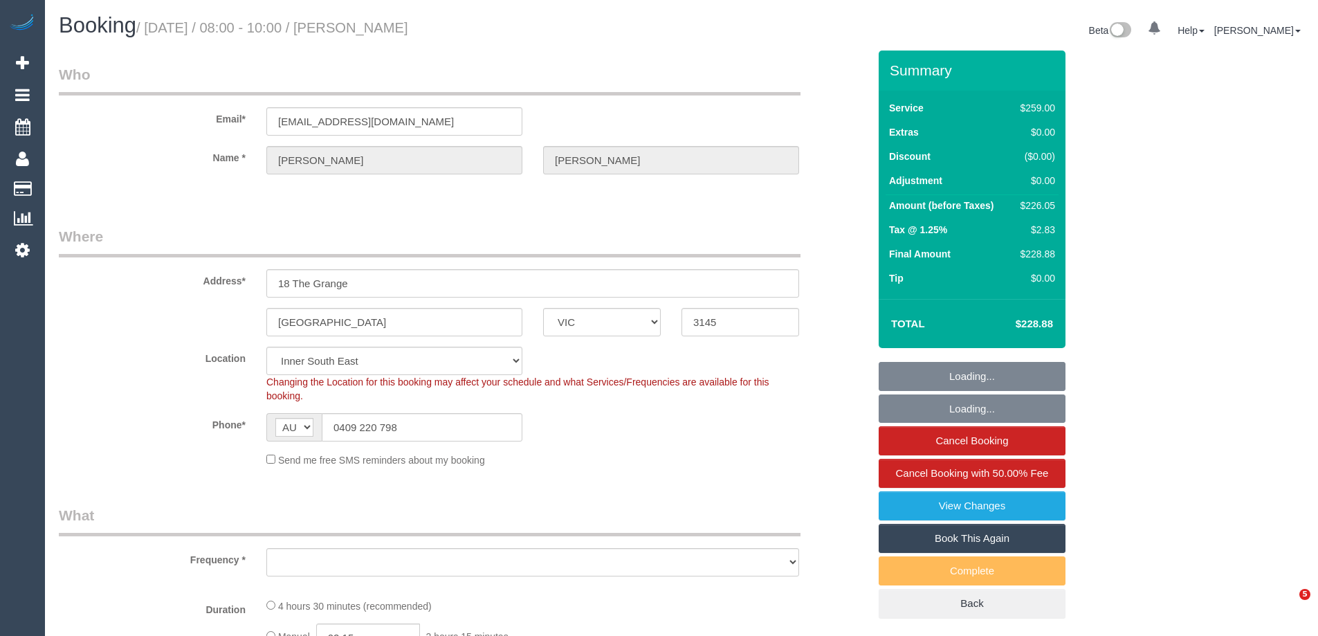
select select "number:19"
select select "number:24"
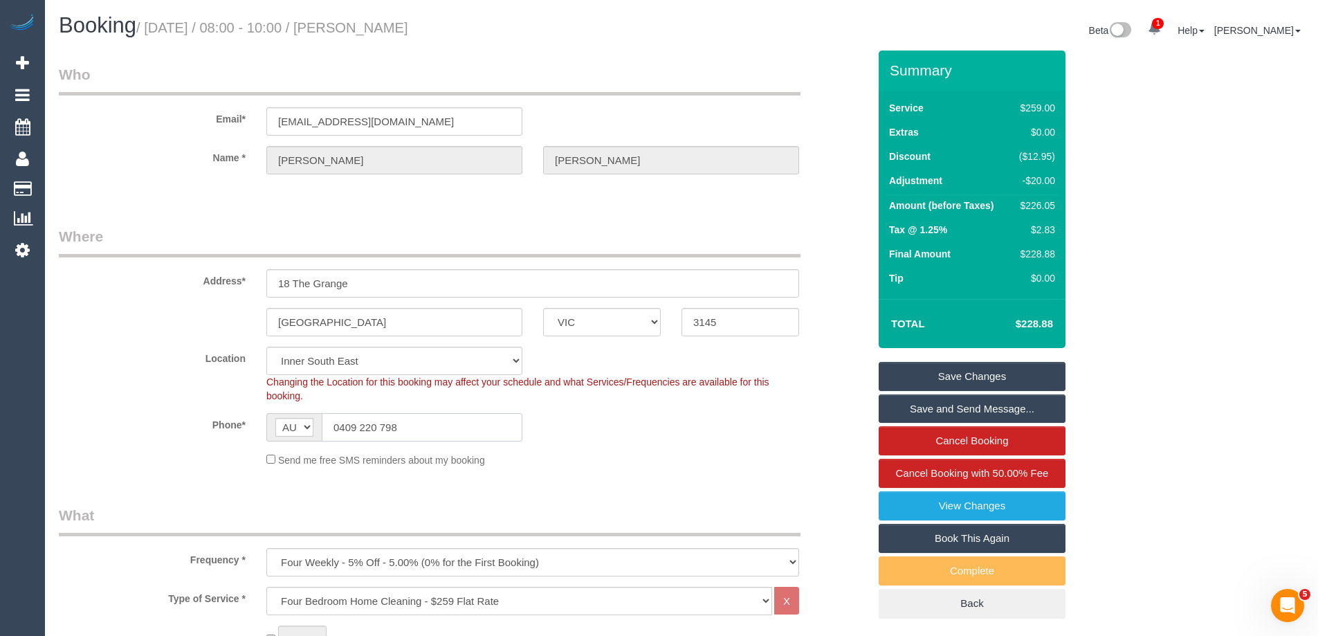
click at [245, 431] on div "Phone* AF AL DZ AD AO AI AQ AG AR AM AW AU AT AZ BS BH BD BB BY BE BZ BJ BM BT …" at bounding box center [463, 427] width 830 height 28
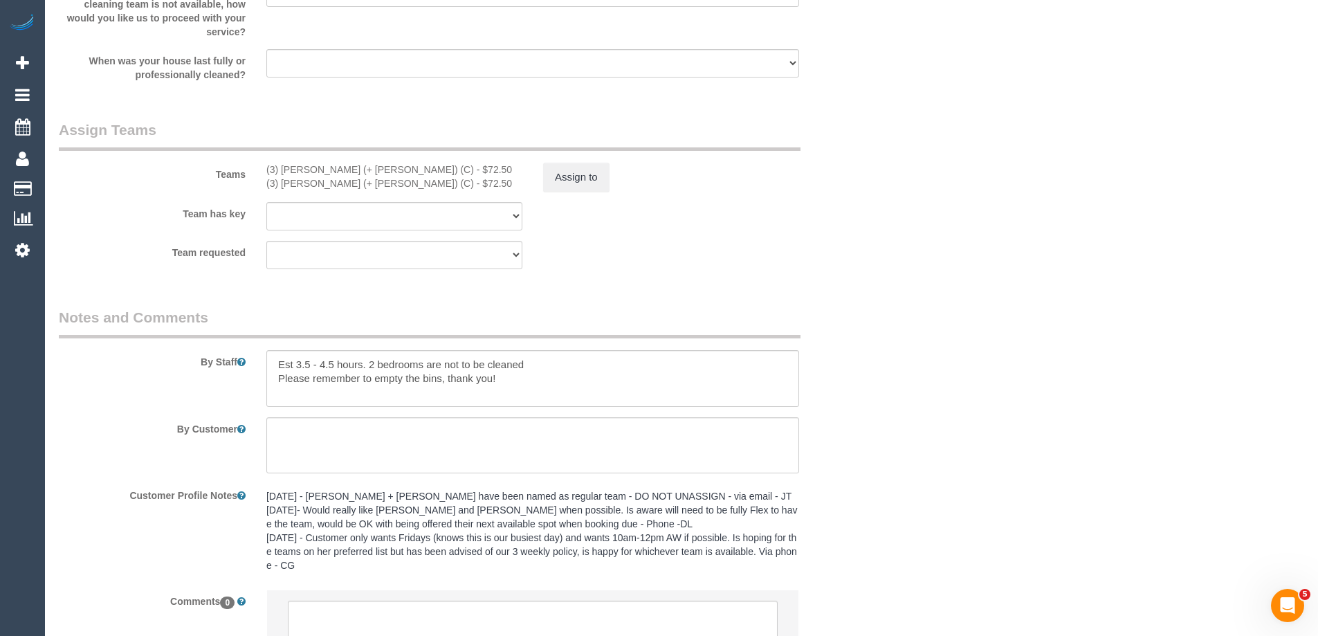
scroll to position [2172, 0]
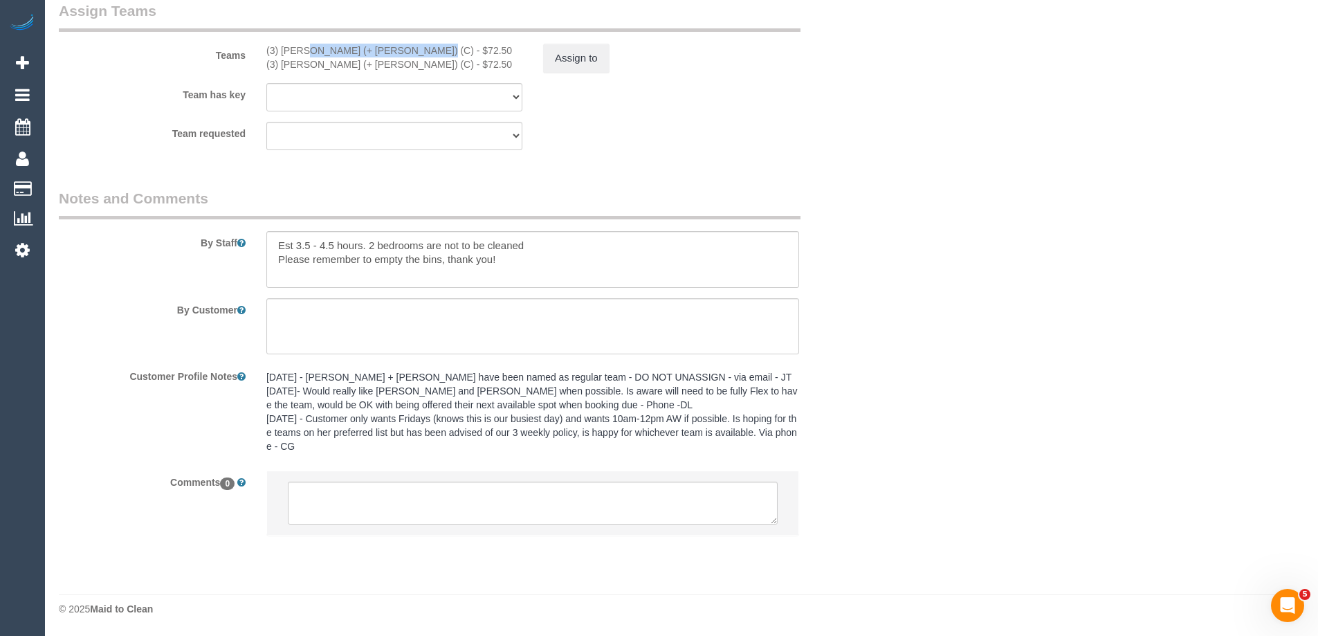
drag, startPoint x: 370, startPoint y: 53, endPoint x: 264, endPoint y: 51, distance: 105.8
click at [264, 51] on div "(3) Cristian (+ Tania) (C) - $72.50 (3) Tania (+ Cristian) (C) - $72.50" at bounding box center [394, 58] width 277 height 28
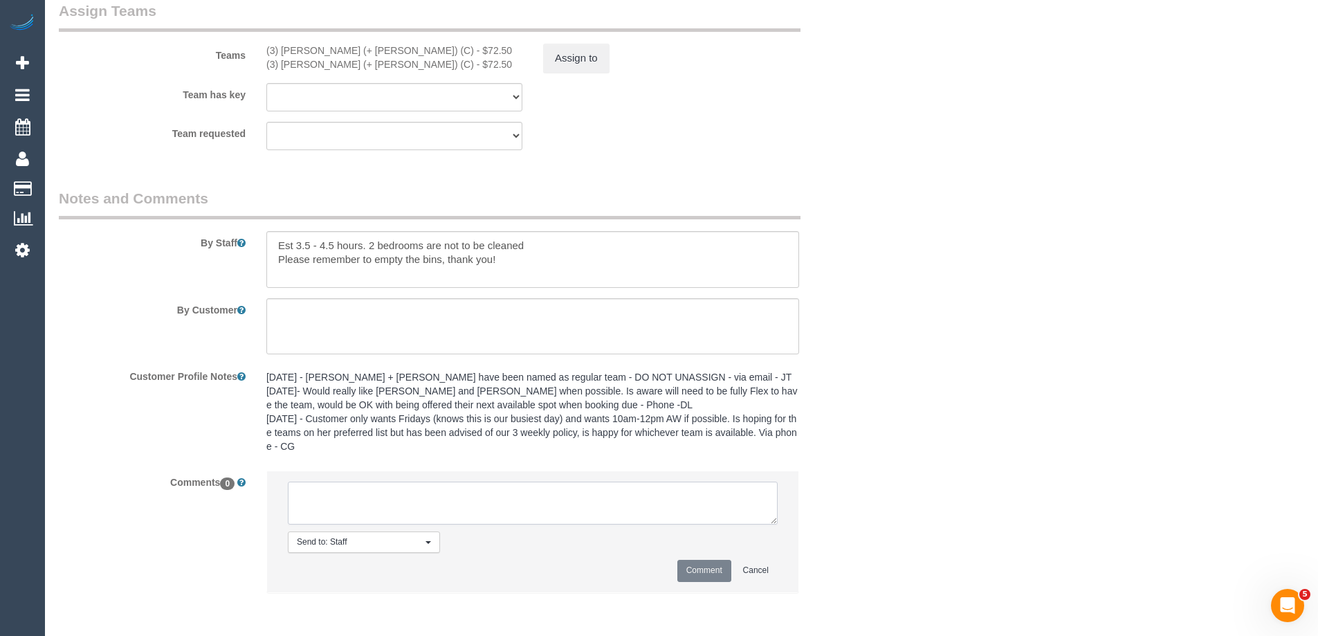
click at [400, 493] on textarea at bounding box center [533, 502] width 490 height 43
type textarea "."
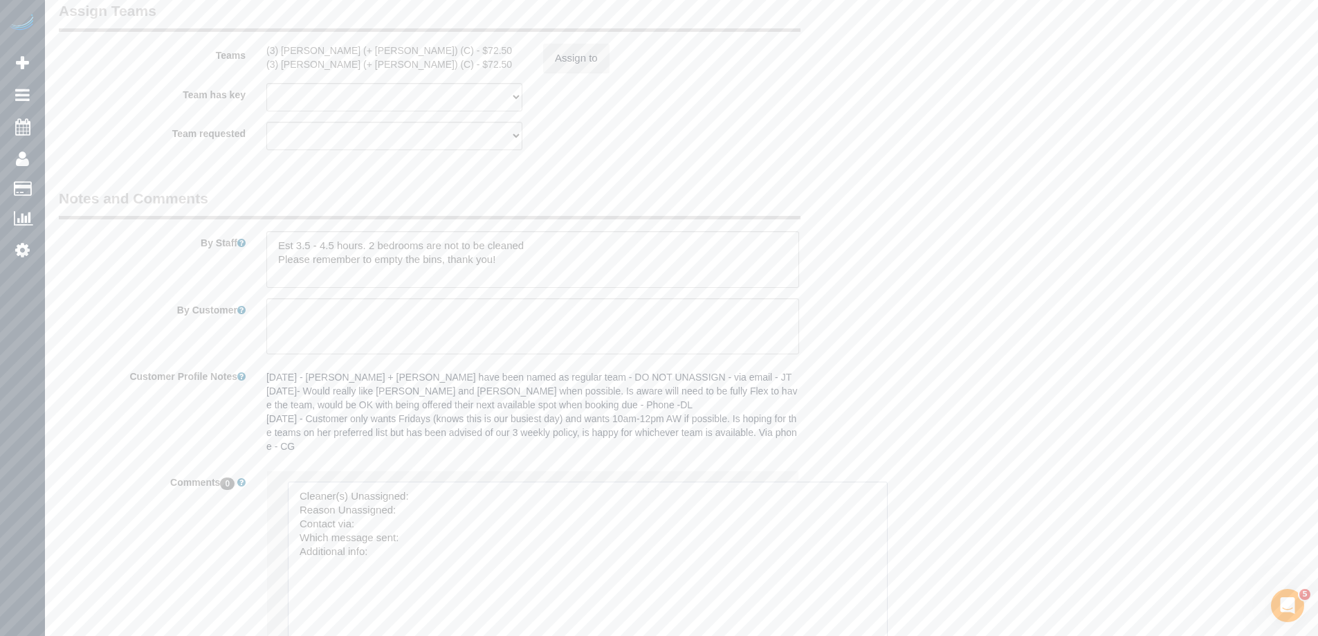
drag, startPoint x: 768, startPoint y: 520, endPoint x: 524, endPoint y: 527, distance: 244.9
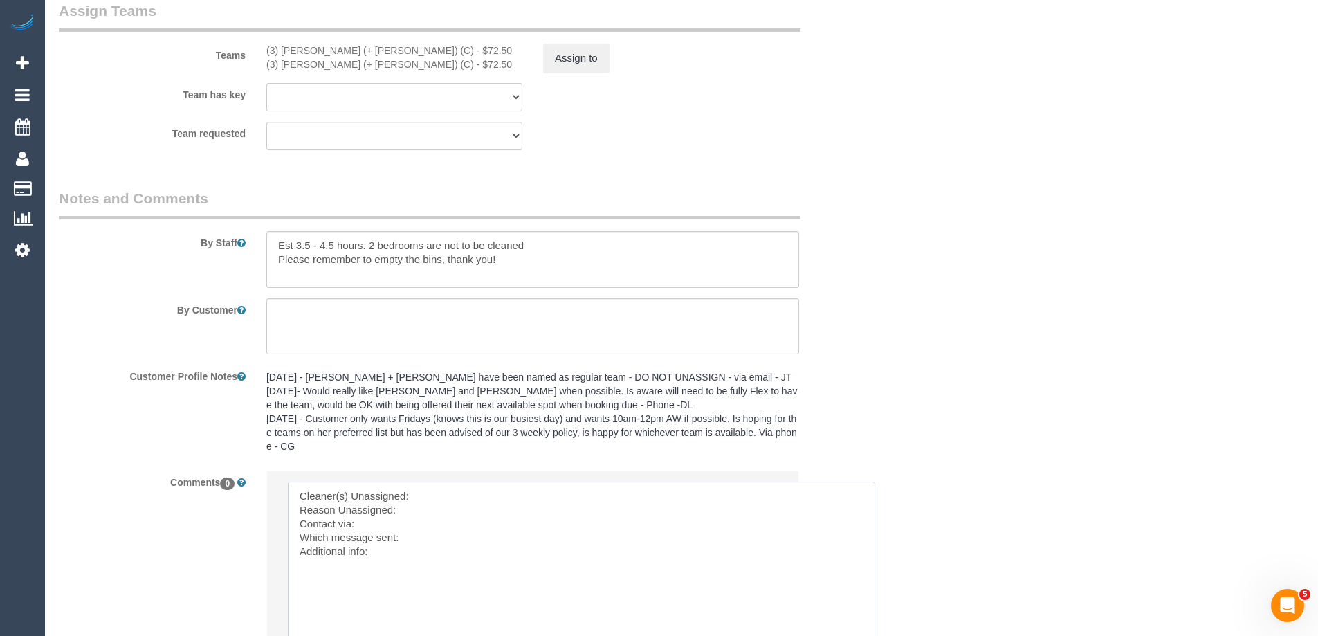
click at [481, 496] on textarea at bounding box center [581, 572] width 587 height 183
paste textarea "(3) [PERSON_NAME] (+ [PERSON_NAME]) (C)"
click at [419, 502] on textarea at bounding box center [581, 572] width 587 height 183
click at [419, 510] on textarea at bounding box center [581, 572] width 587 height 183
click at [404, 546] on textarea at bounding box center [581, 572] width 587 height 183
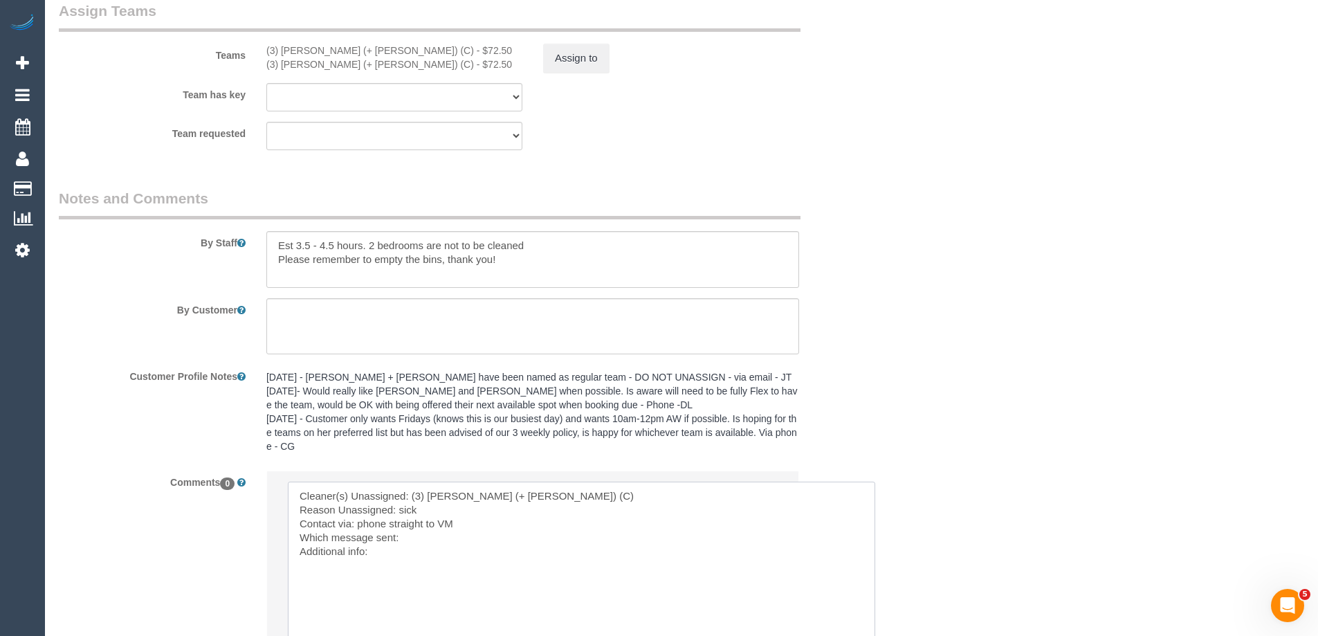
click at [425, 543] on textarea at bounding box center [581, 572] width 587 height 183
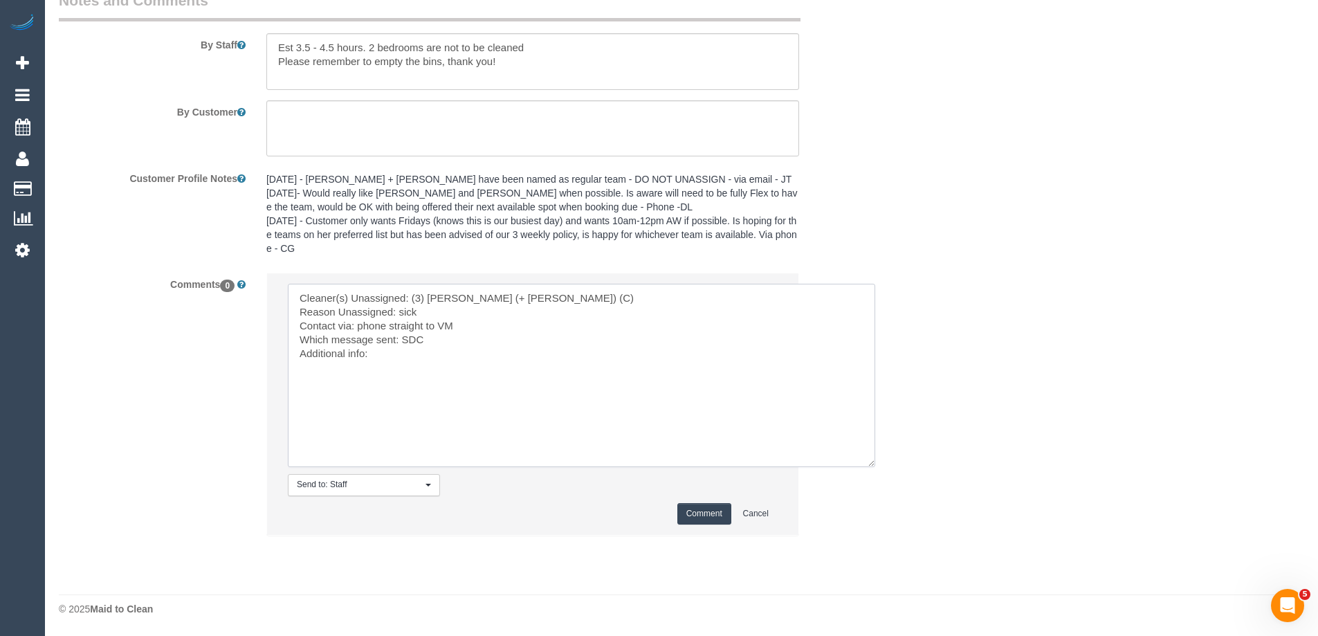
type textarea "Cleaner(s) Unassigned: (3) Cristian (+ Tania) (C) Reason Unassigned: sick Conta…"
click at [712, 515] on button "Comment" at bounding box center [704, 513] width 54 height 21
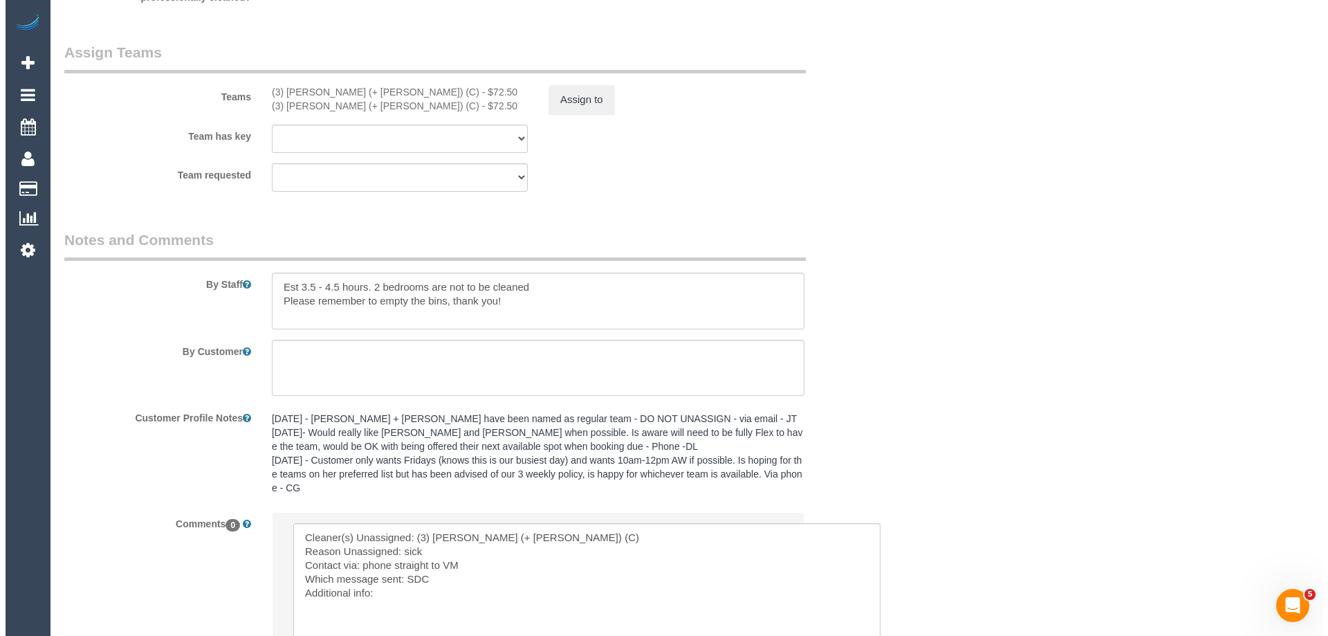
scroll to position [1955, 0]
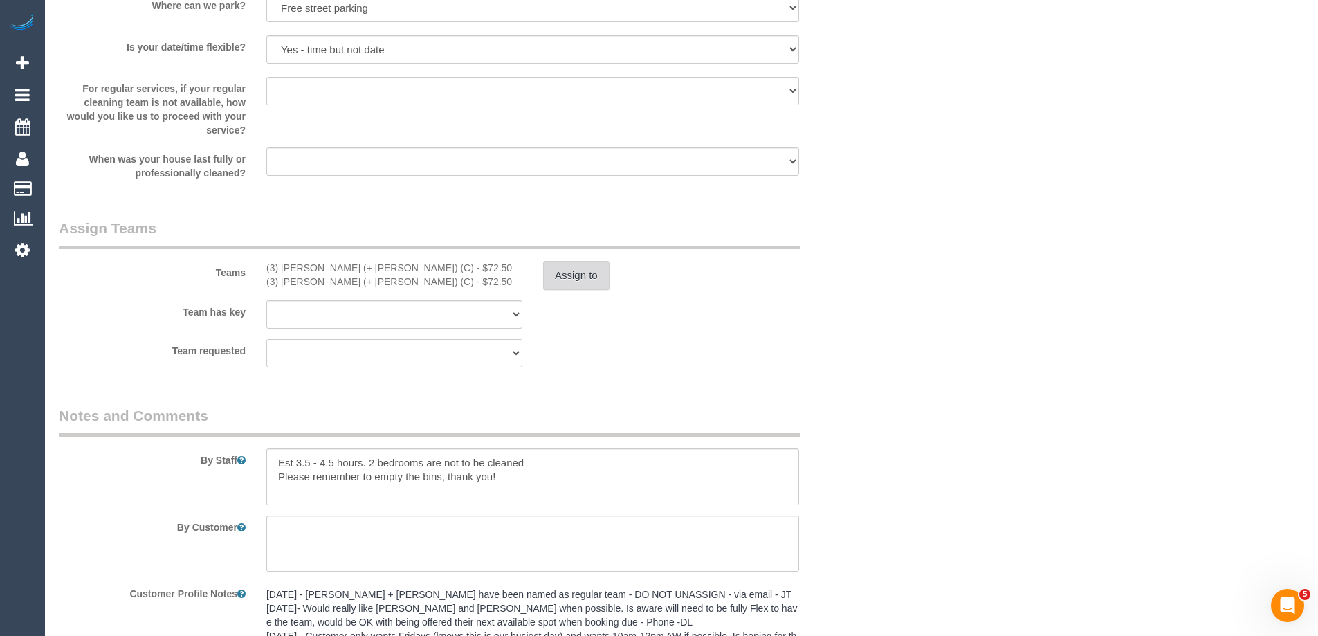
click at [575, 272] on button "Assign to" at bounding box center [576, 275] width 66 height 29
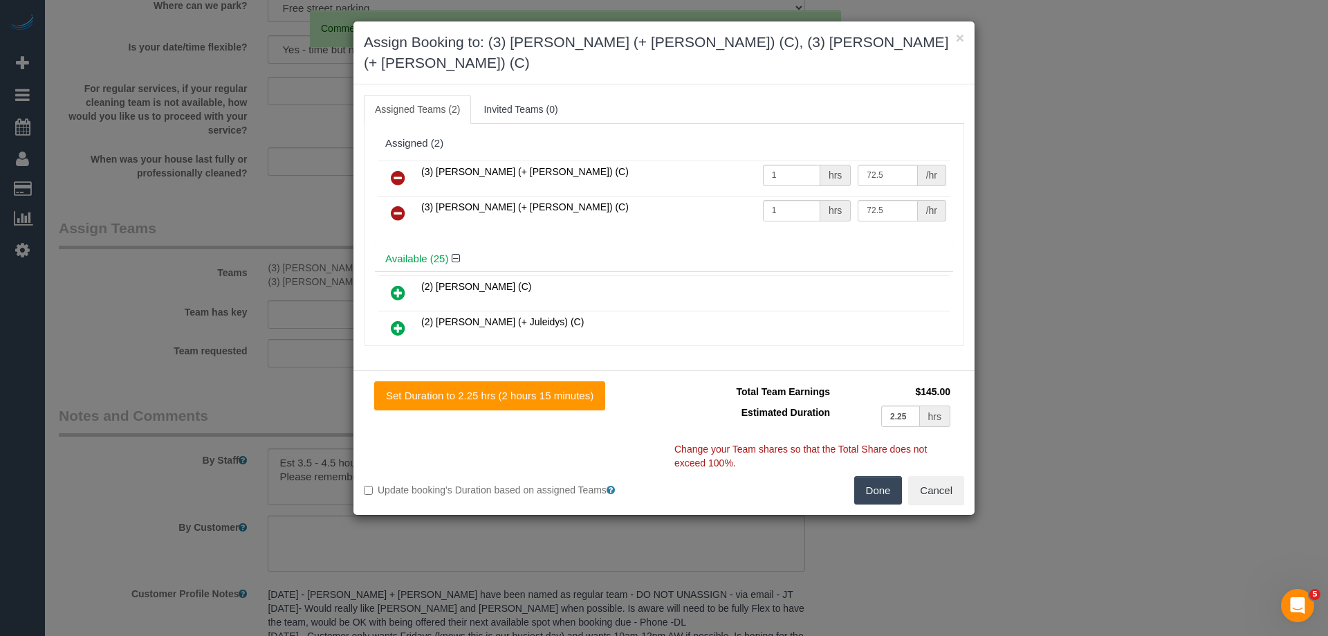
click at [383, 165] on link at bounding box center [398, 179] width 33 height 28
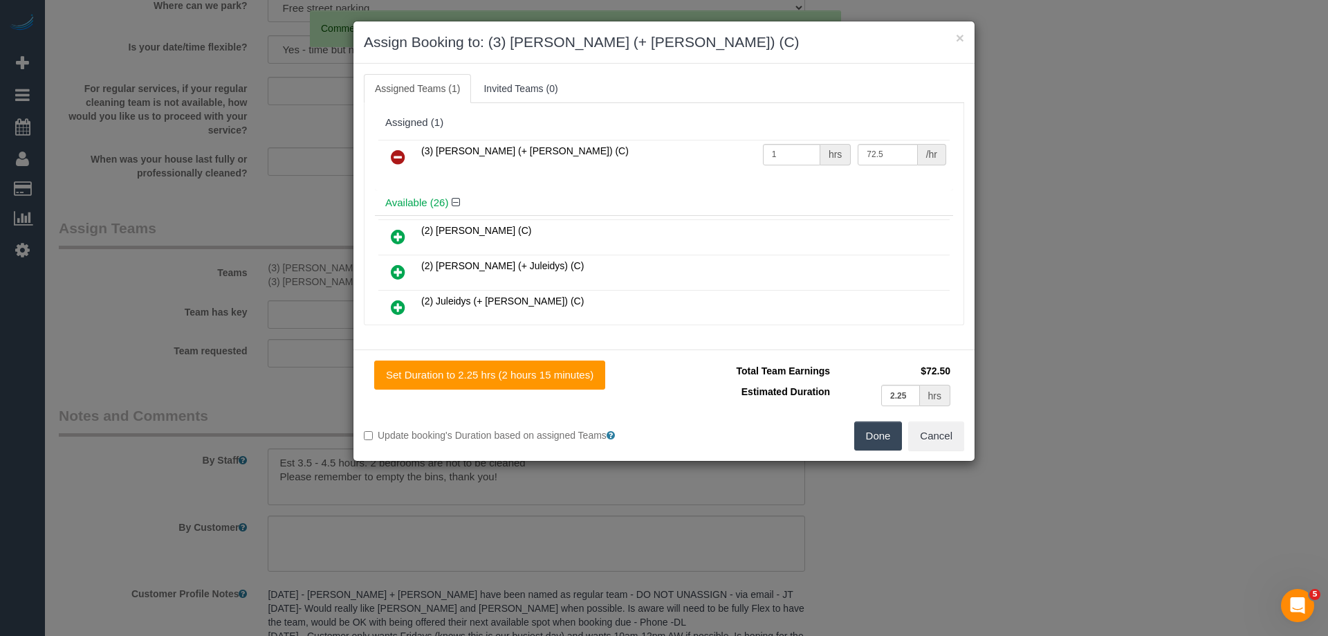
click at [394, 154] on icon at bounding box center [398, 157] width 15 height 17
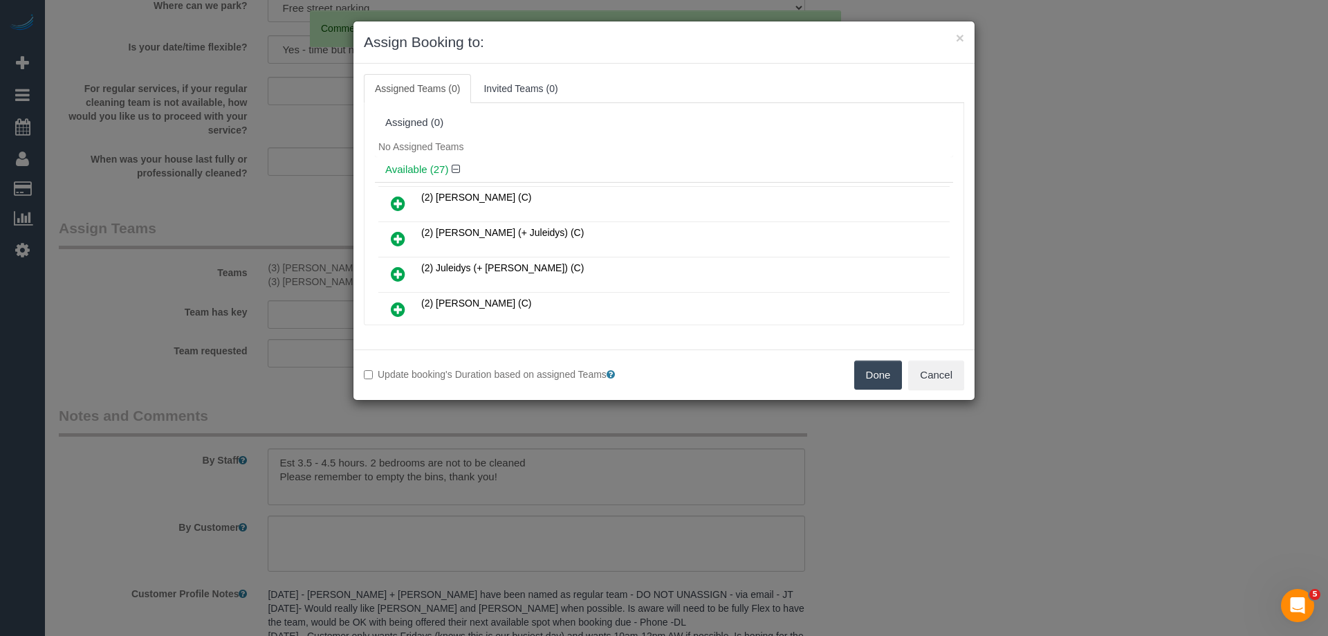
click at [394, 154] on div "No Assigned Teams" at bounding box center [664, 146] width 578 height 21
click at [847, 378] on div "Done Cancel" at bounding box center [819, 374] width 311 height 29
click at [880, 368] on button "Done" at bounding box center [878, 374] width 48 height 29
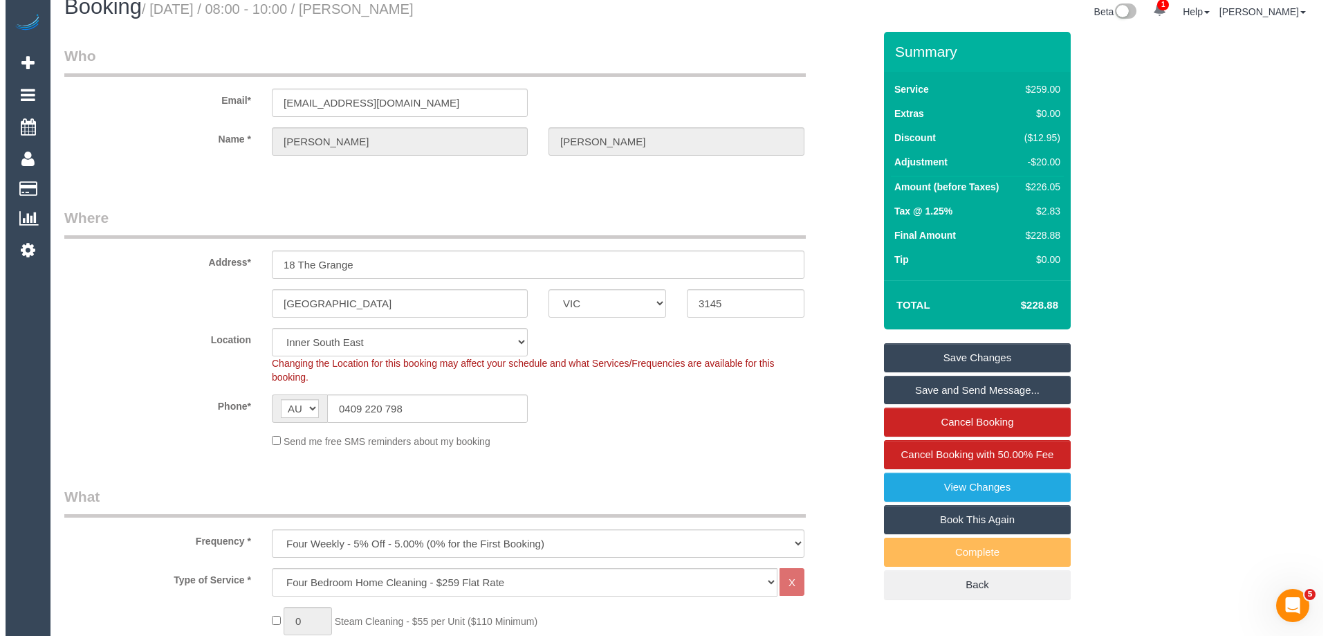
scroll to position [0, 0]
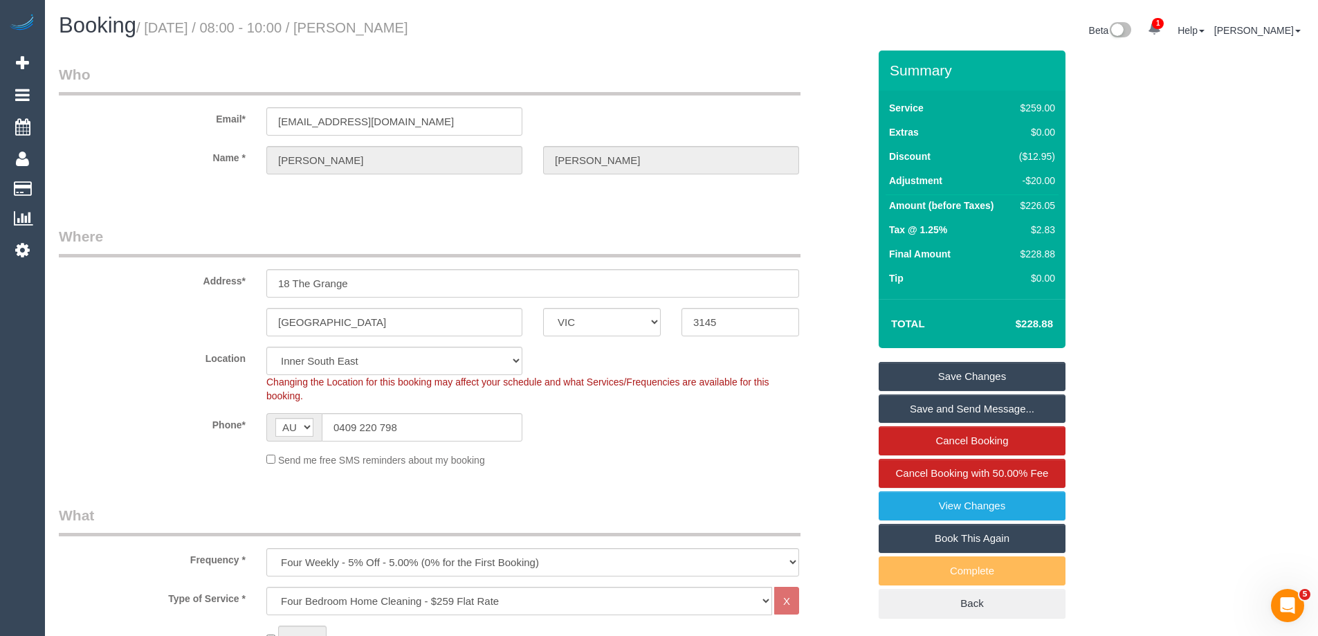
click at [986, 381] on link "Save Changes" at bounding box center [971, 376] width 187 height 29
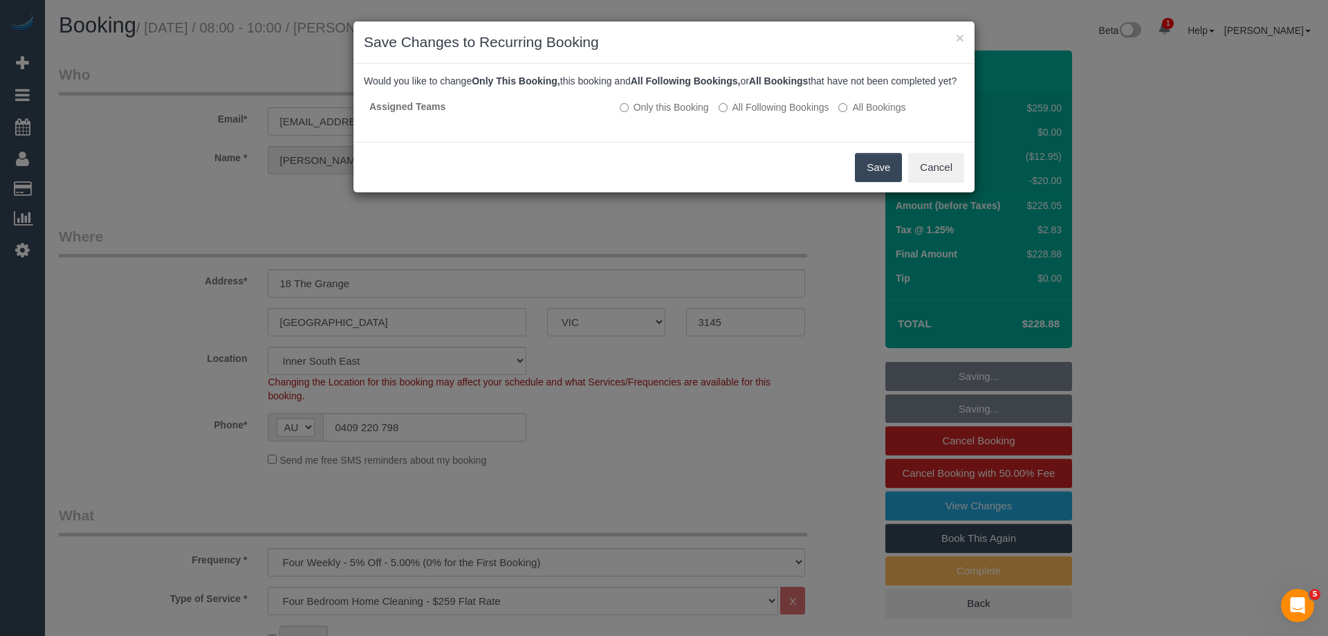
click at [882, 181] on button "Save" at bounding box center [878, 167] width 47 height 29
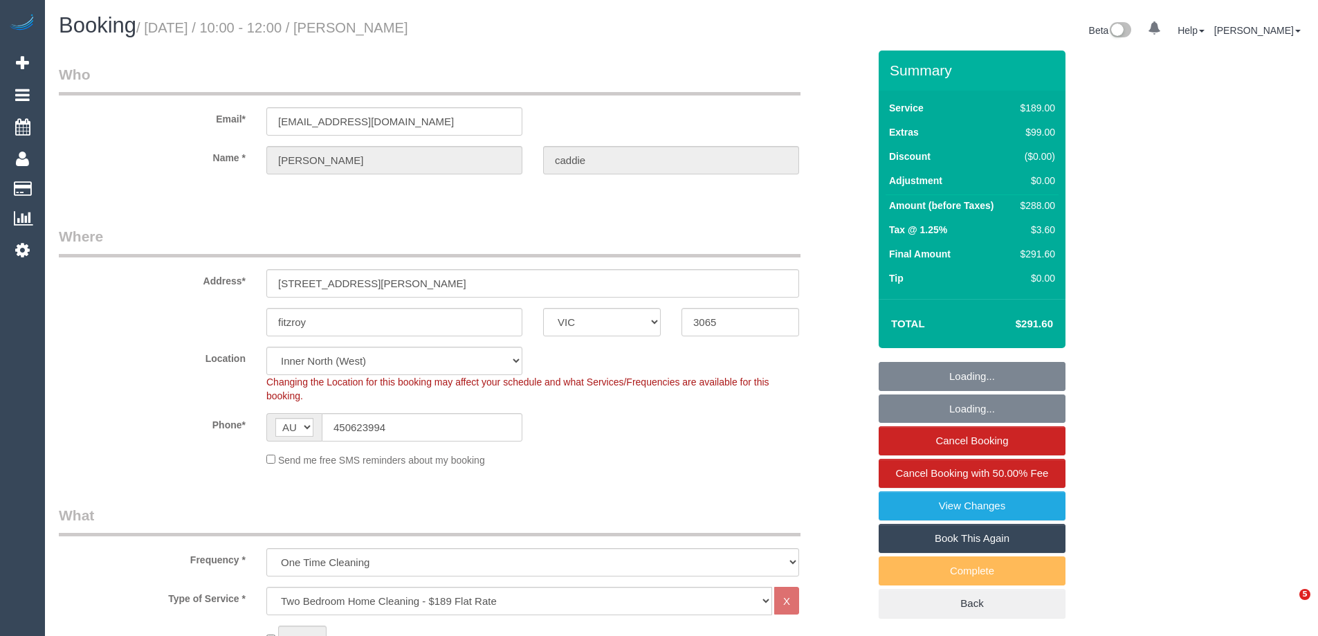
select select "VIC"
select select "number:28"
select select "number:14"
select select "number:19"
select select "number:23"
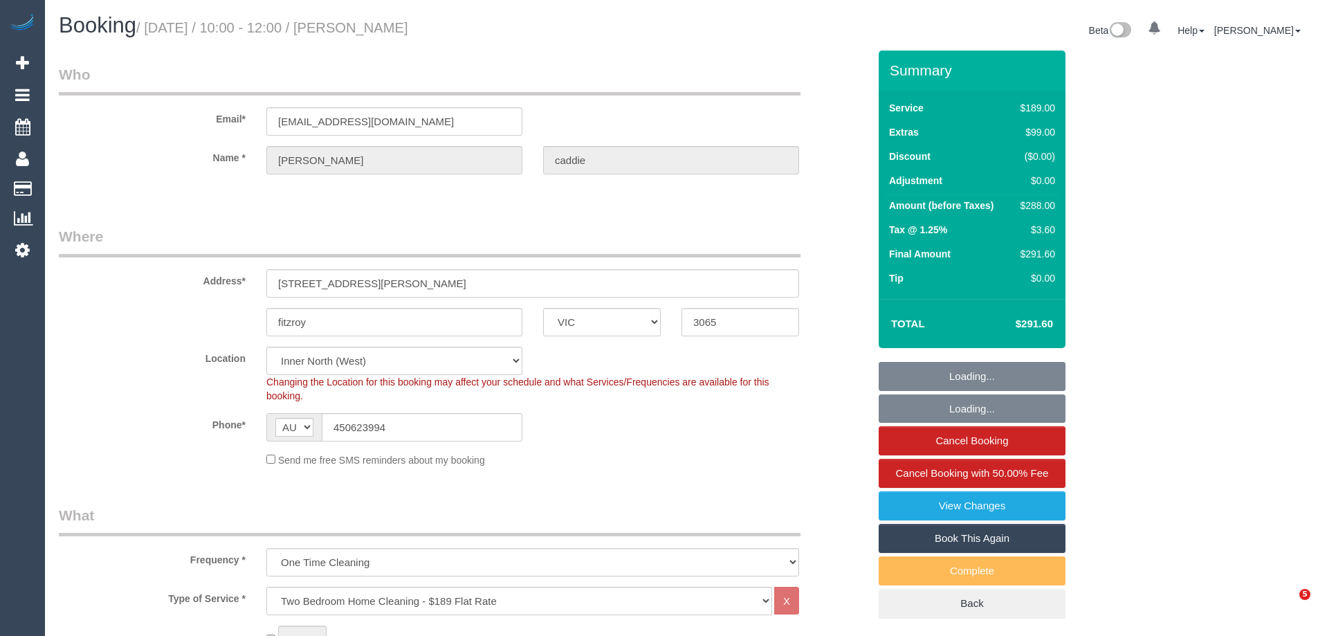
select select "number:13"
select select "object:829"
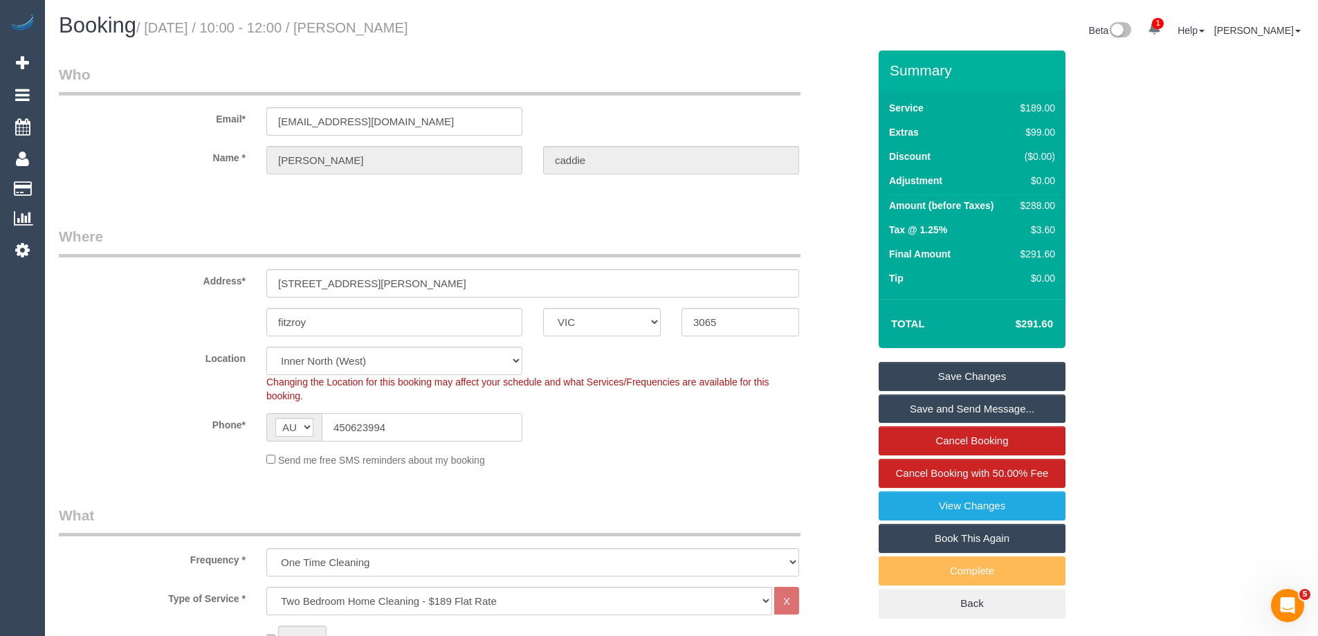
drag, startPoint x: 450, startPoint y: 429, endPoint x: 220, endPoint y: 434, distance: 230.3
click at [244, 431] on div "Phone* AF AL DZ AD AO AI AQ AG AR AM AW AU AT AZ BS BH BD BB BY BE BZ BJ BM BT …" at bounding box center [463, 427] width 830 height 28
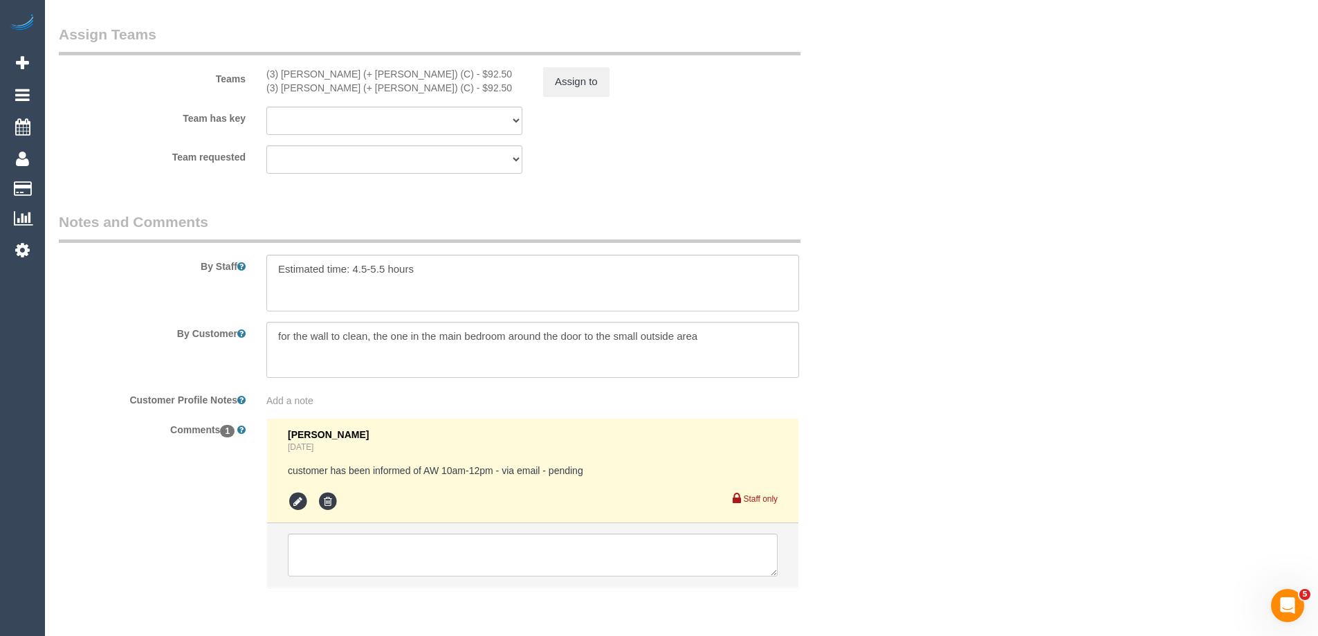
scroll to position [2201, 0]
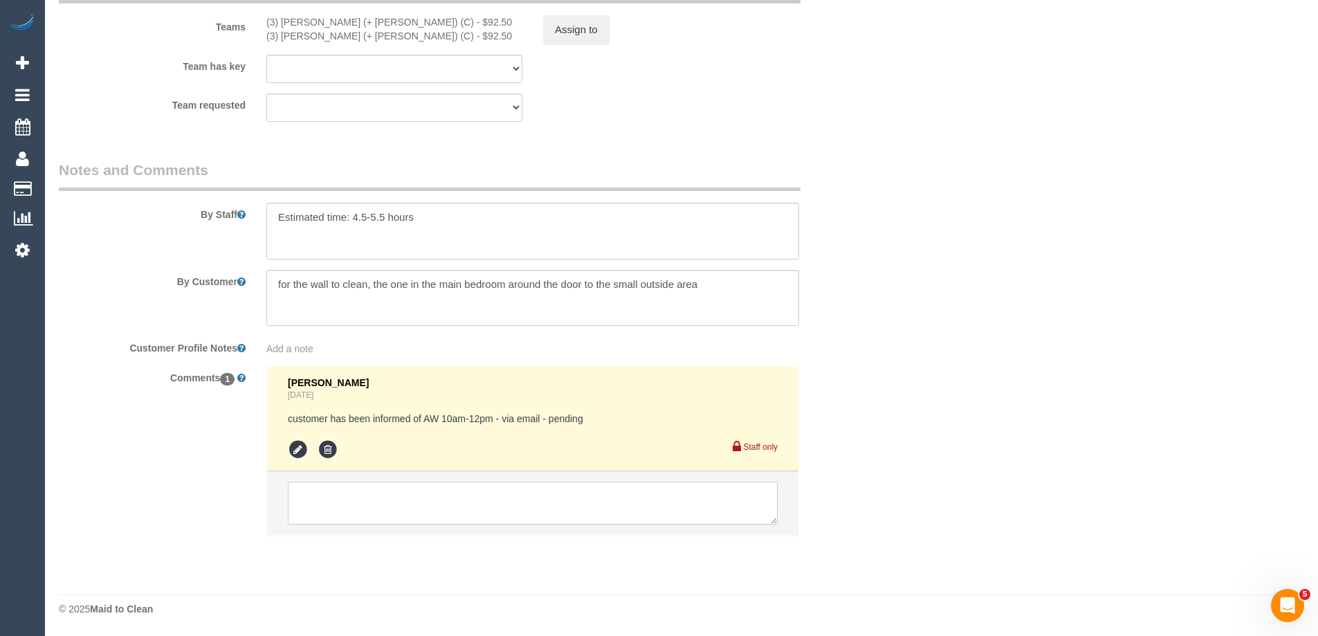
click at [464, 506] on textarea at bounding box center [533, 502] width 490 height 43
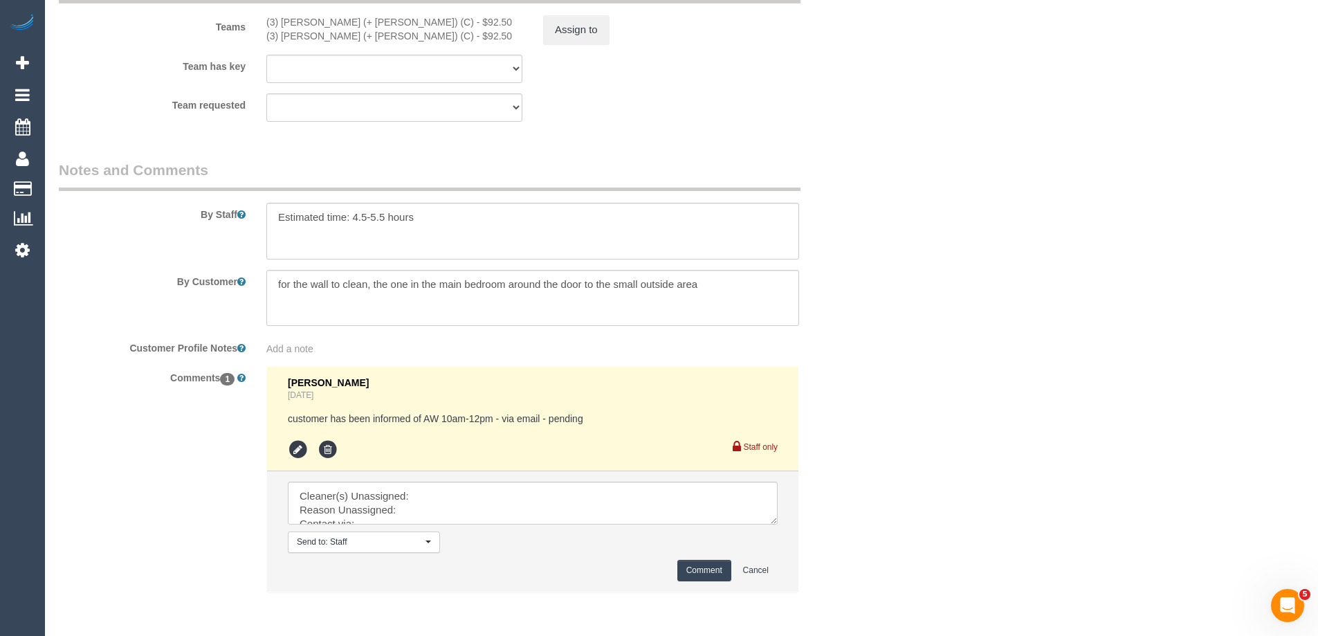
drag, startPoint x: 370, startPoint y: 22, endPoint x: 248, endPoint y: 21, distance: 122.4
click at [248, 21] on div "Teams (3) Cristian (+ Tania) (C) - $92.50 (3) Tania (+ Cristian) (C) - $92.50 A…" at bounding box center [463, 8] width 830 height 72
copy div "(3) [PERSON_NAME] (+ [PERSON_NAME]) (C)"
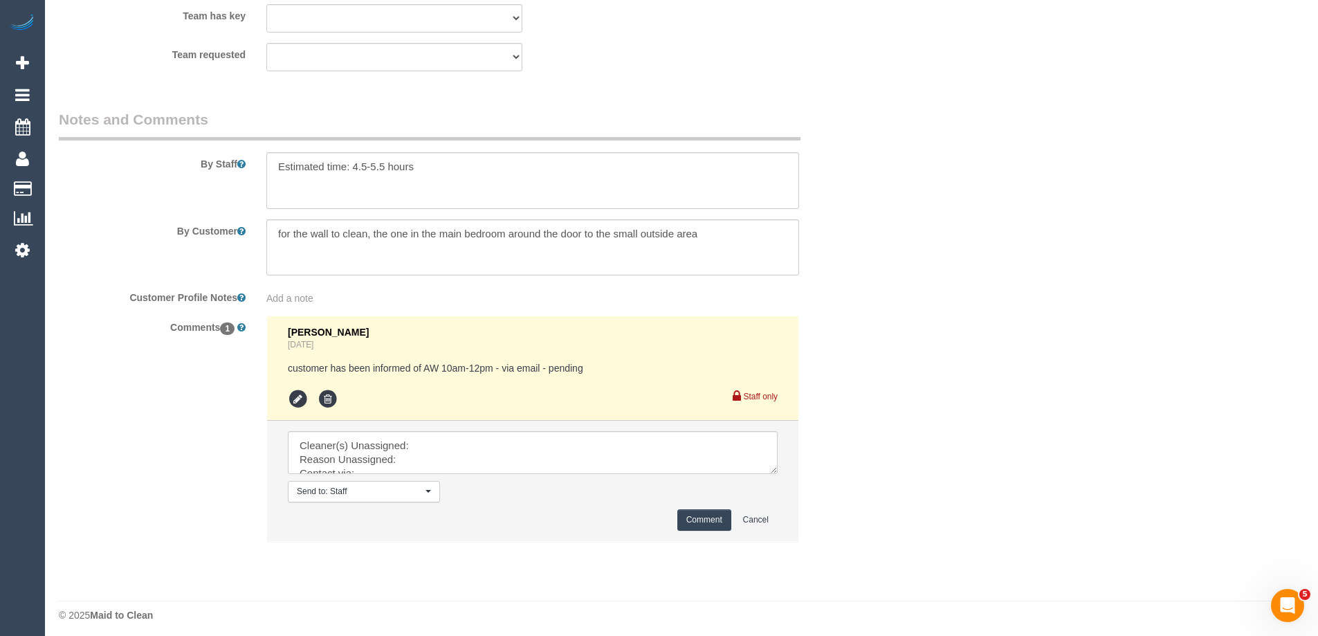
scroll to position [2257, 0]
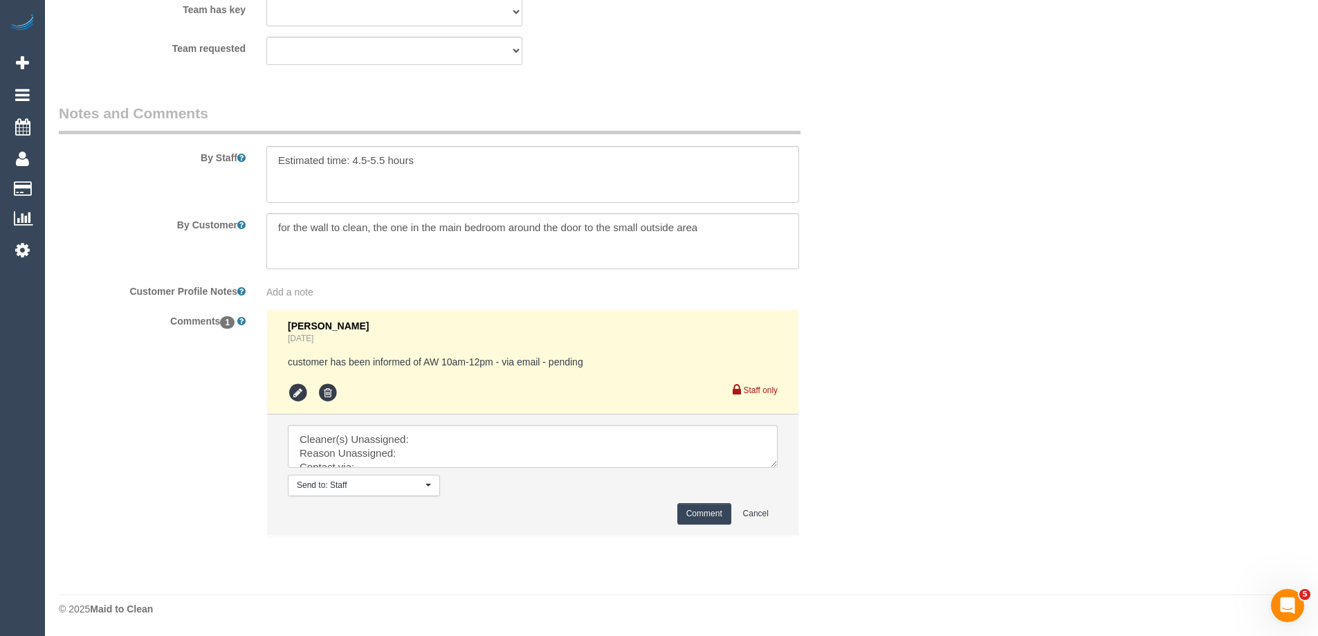
drag, startPoint x: 770, startPoint y: 463, endPoint x: 811, endPoint y: 598, distance: 140.9
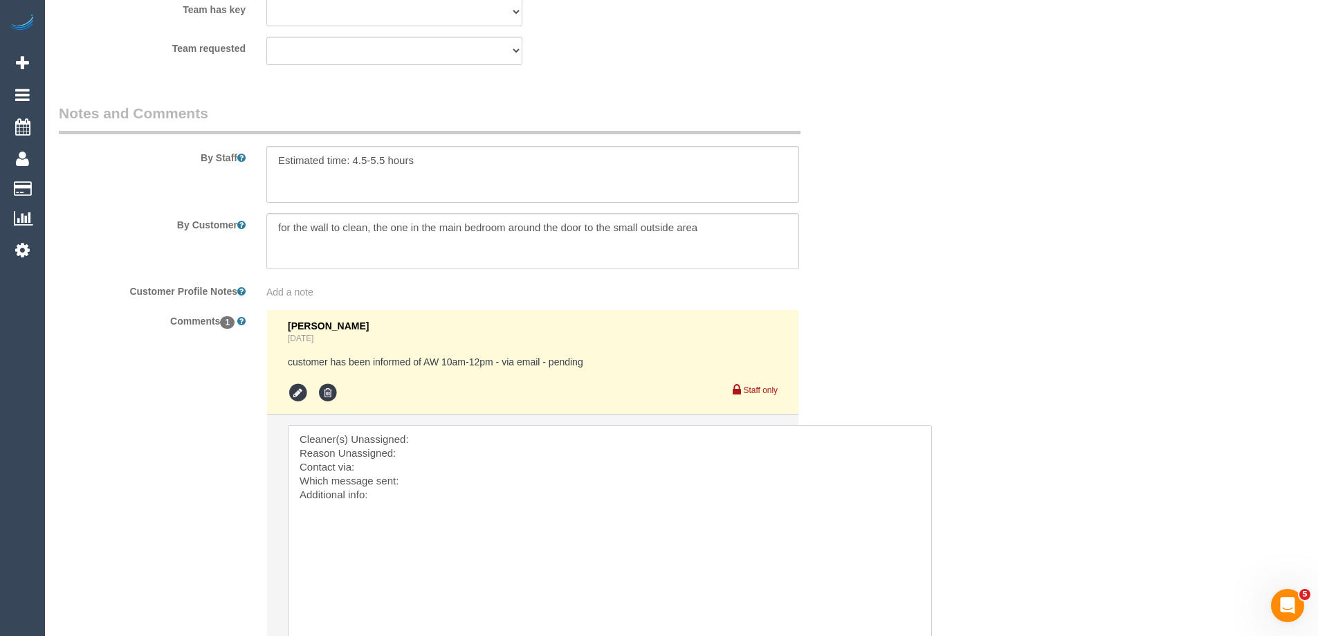
drag, startPoint x: 561, startPoint y: 459, endPoint x: 566, endPoint y: 441, distance: 19.3
click at [561, 456] on textarea at bounding box center [610, 539] width 644 height 229
click at [566, 440] on textarea at bounding box center [610, 539] width 644 height 229
paste textarea "(3) [PERSON_NAME] (+ [PERSON_NAME]) (C)"
click at [286, 452] on li "Send to: Staff Nothing selected Send to: Staff Send to: Customer Send to: Team …" at bounding box center [532, 567] width 531 height 306
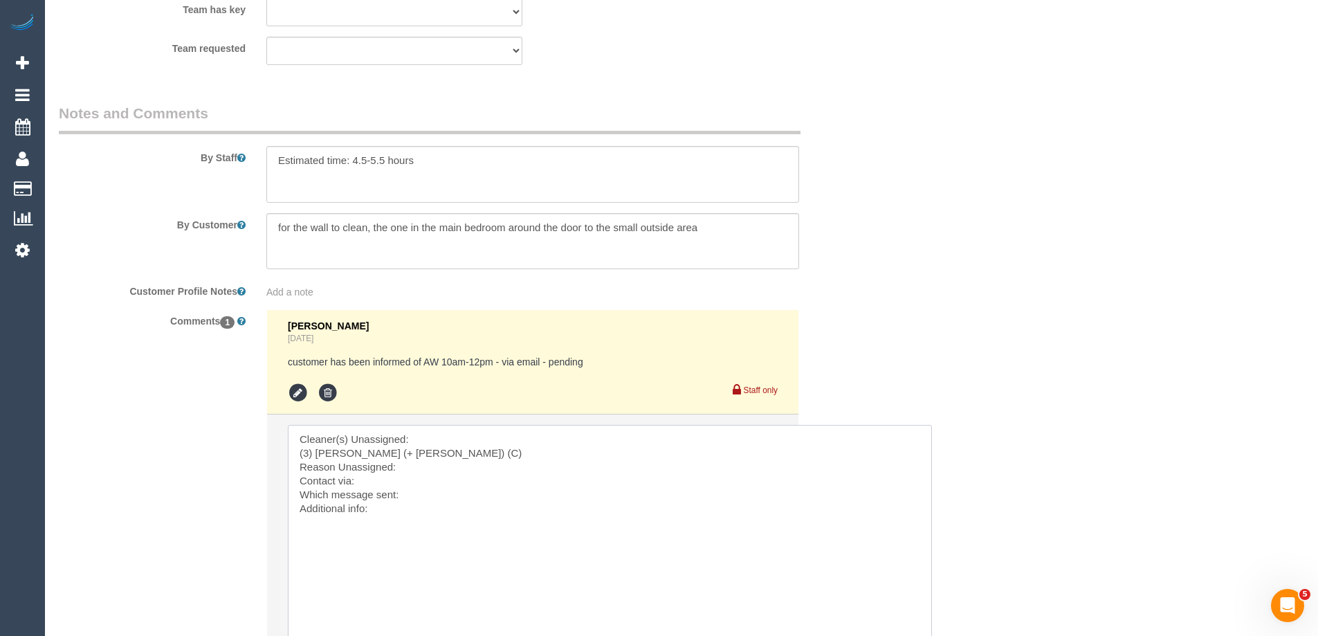
click at [299, 449] on textarea at bounding box center [610, 539] width 644 height 229
click at [454, 455] on textarea at bounding box center [610, 539] width 644 height 229
click at [430, 464] on textarea at bounding box center [610, 539] width 644 height 229
click at [439, 480] on textarea at bounding box center [610, 539] width 644 height 229
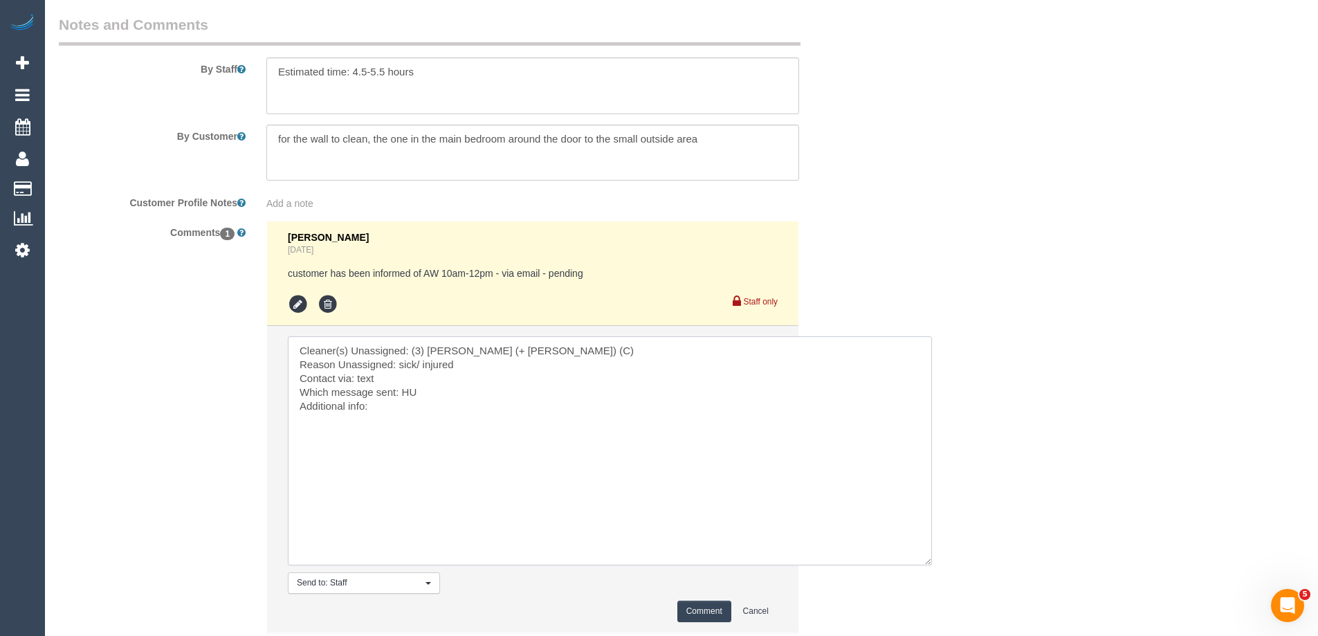
scroll to position [2443, 0]
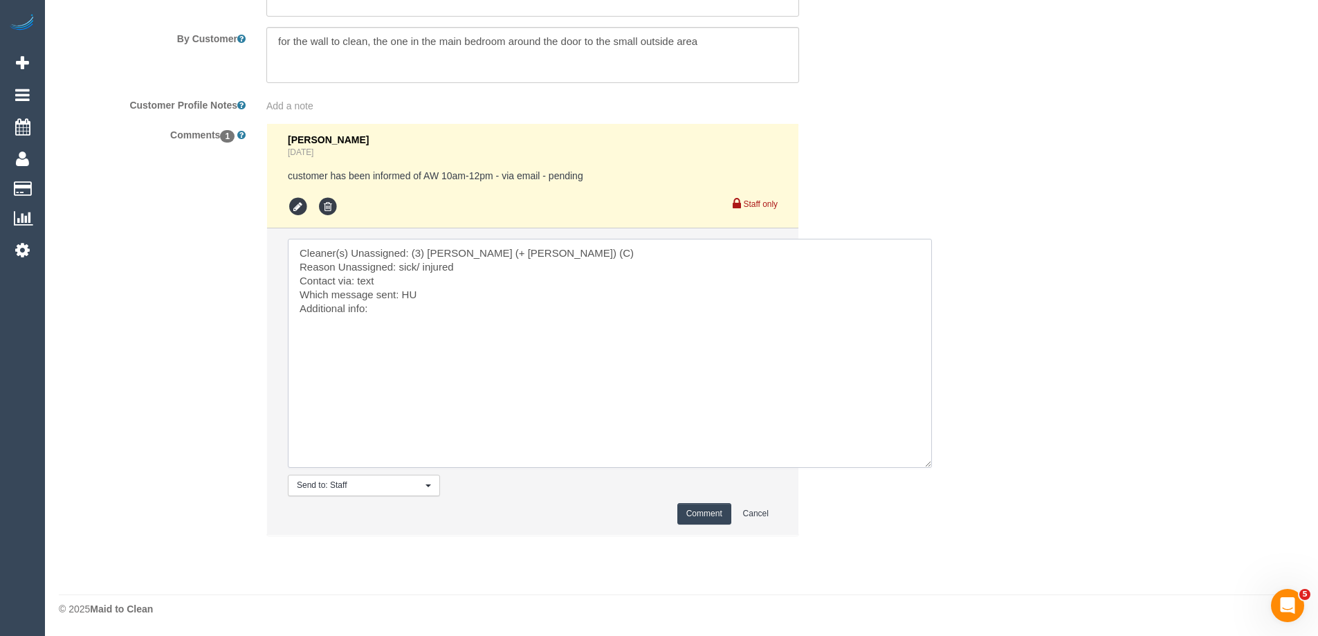
type textarea "Cleaner(s) Unassigned: (3) Cristian (+ Tania) (C) Reason Unassigned: sick/ inju…"
click at [742, 500] on li "Send to: Staff Nothing selected Send to: Staff Send to: Customer Send to: Team …" at bounding box center [532, 381] width 531 height 306
click at [728, 507] on button "Comment" at bounding box center [704, 513] width 54 height 21
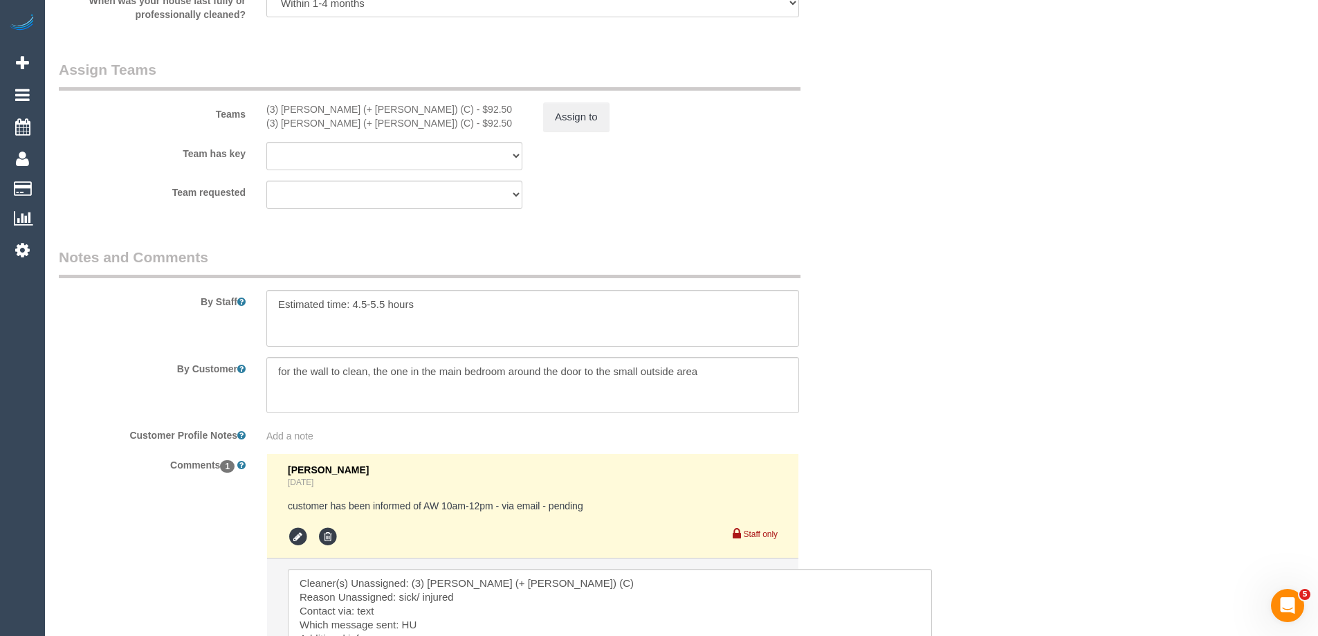
scroll to position [1890, 0]
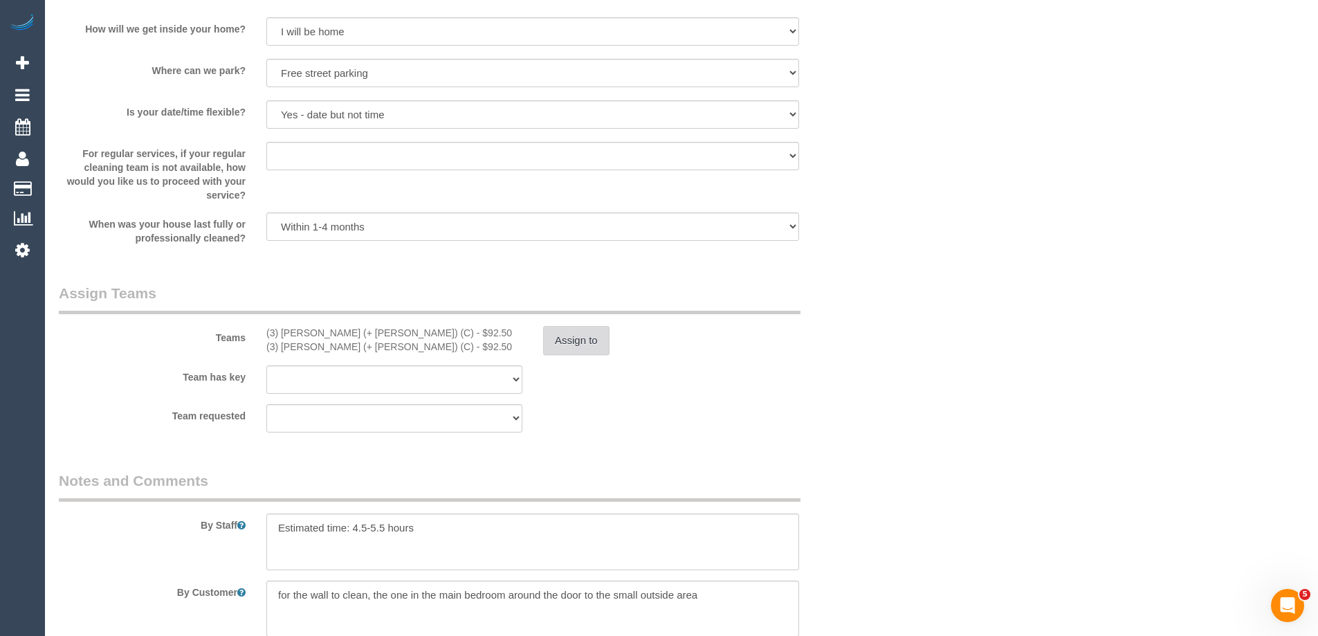
click at [579, 335] on button "Assign to" at bounding box center [576, 340] width 66 height 29
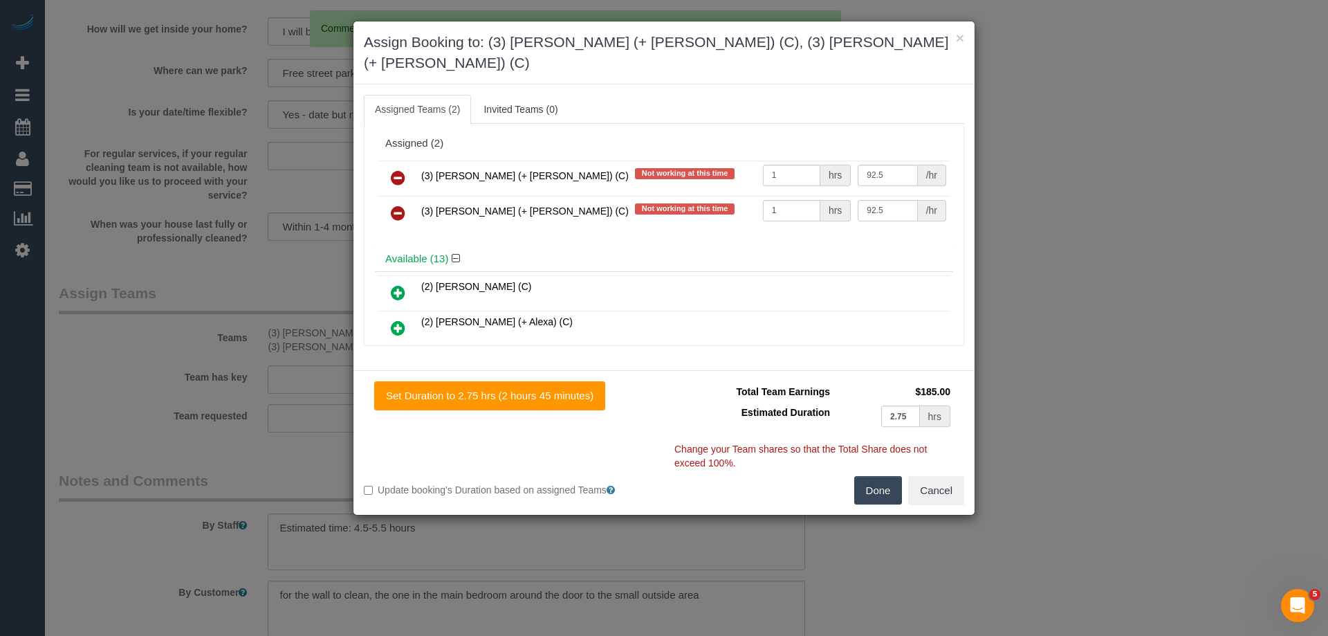
click at [405, 165] on link at bounding box center [398, 179] width 33 height 28
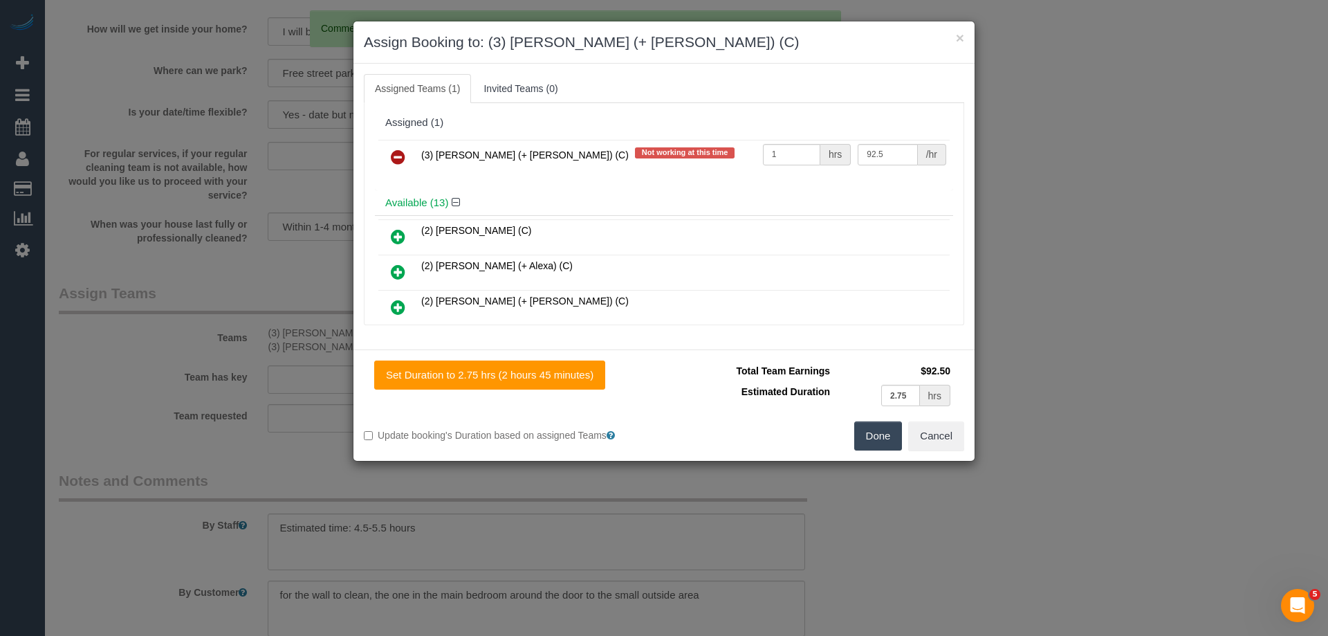
click at [405, 153] on link at bounding box center [398, 158] width 33 height 28
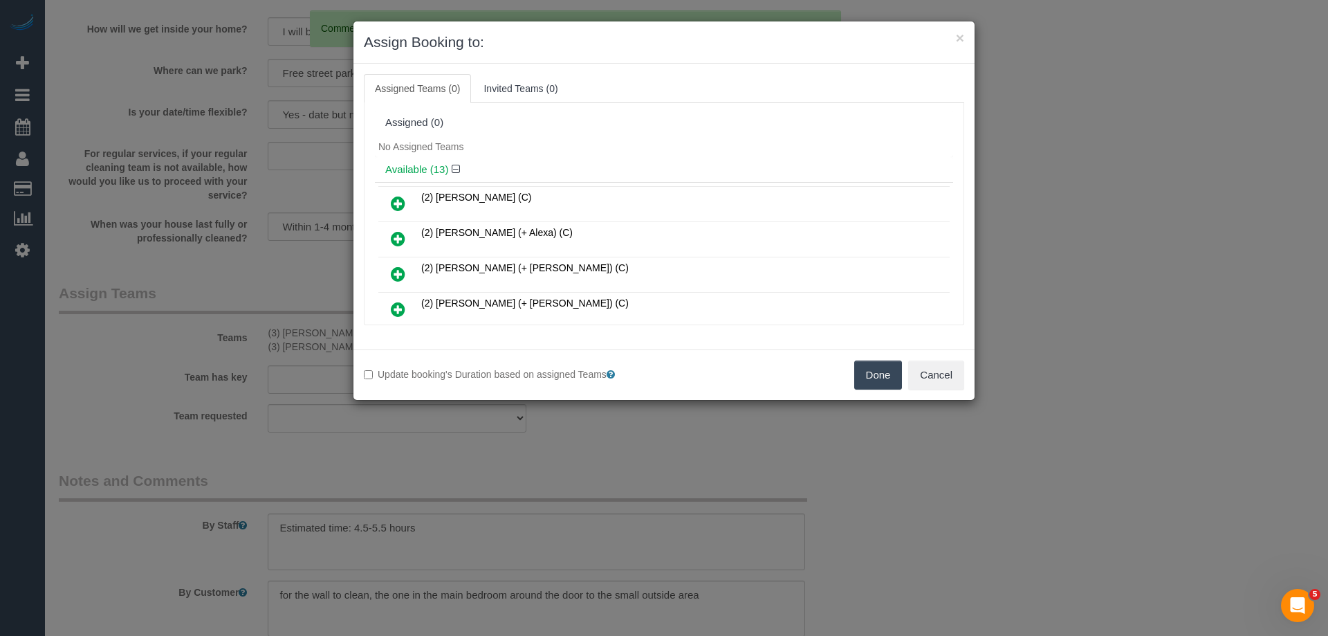
click at [891, 371] on button "Done" at bounding box center [878, 374] width 48 height 29
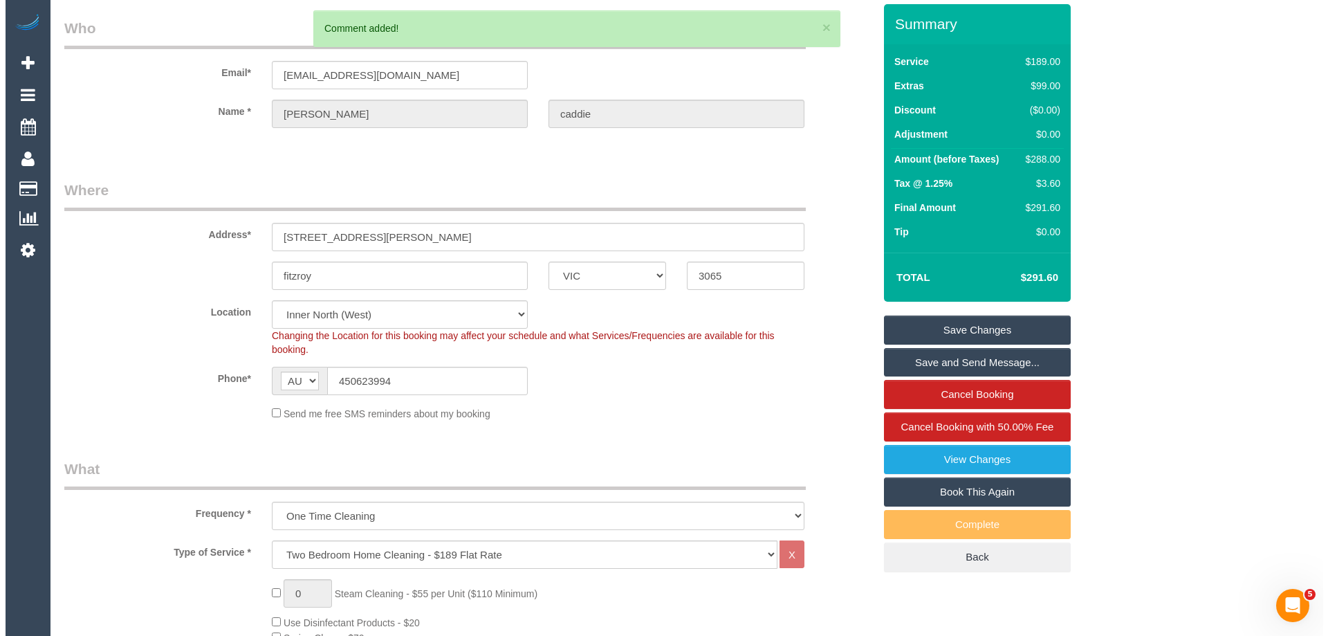
scroll to position [0, 0]
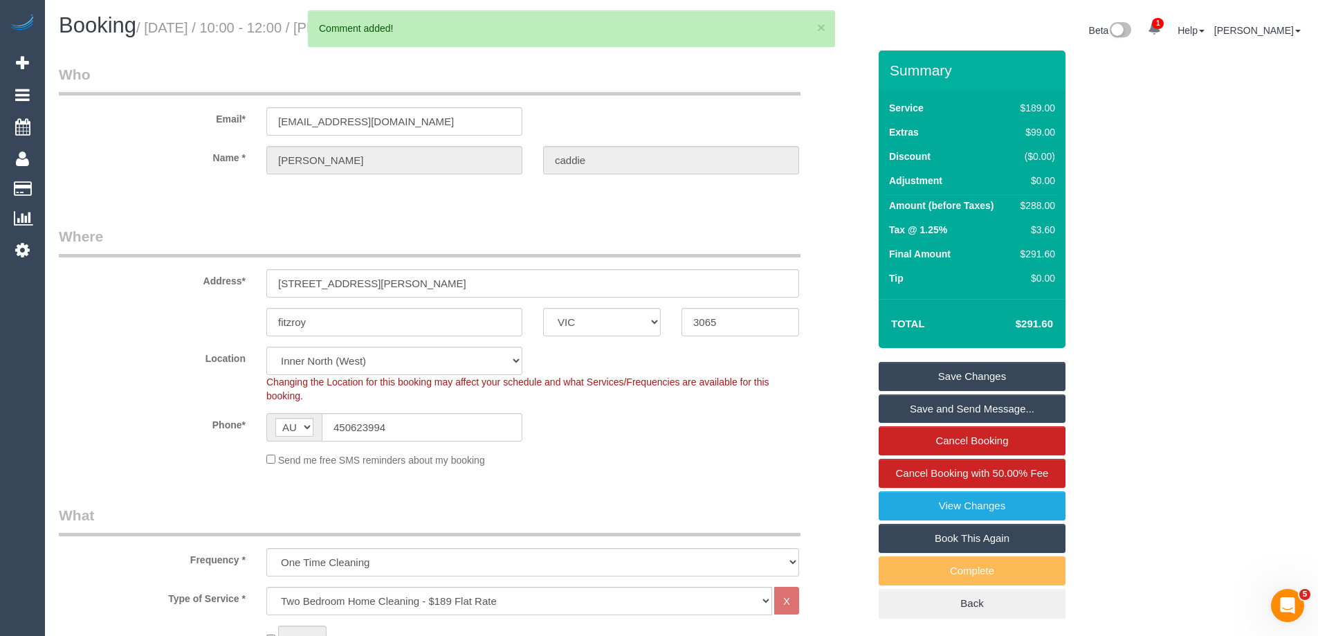
click at [1010, 374] on link "Save Changes" at bounding box center [971, 376] width 187 height 29
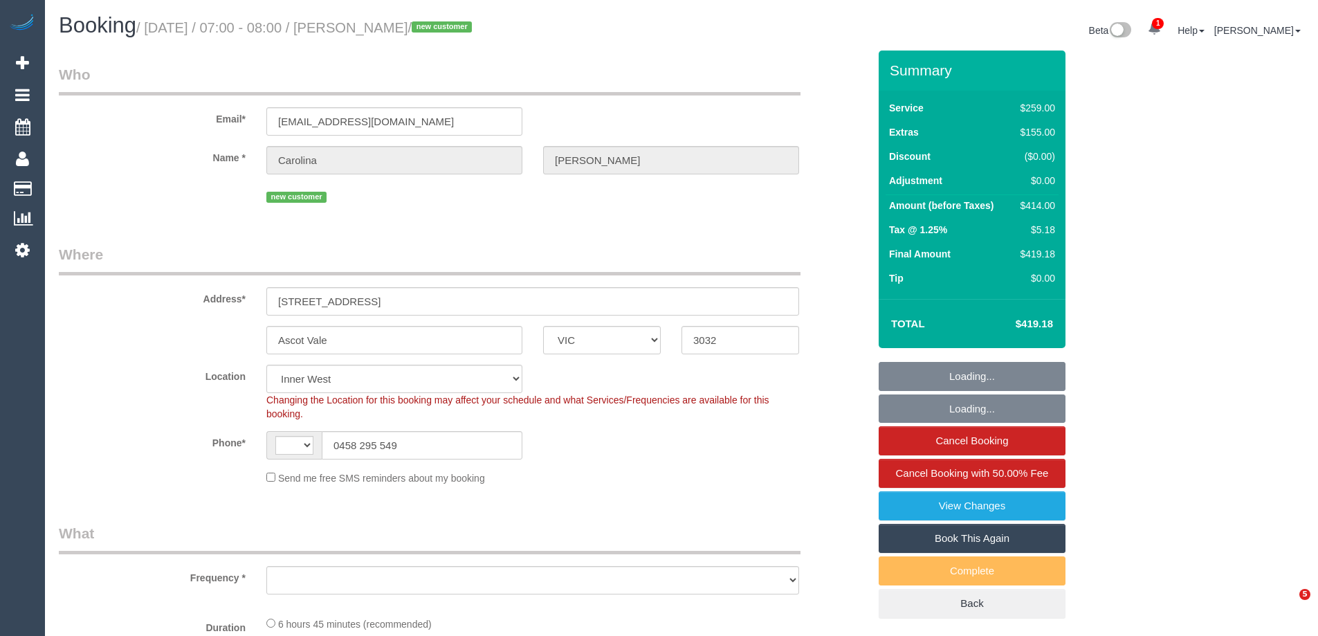
select select "VIC"
select select "string:AU"
select select "object:2721"
select select "string:stripe-pm_1SAg7v2GScqysDRVbHjVi5DP"
select select "object:2822"
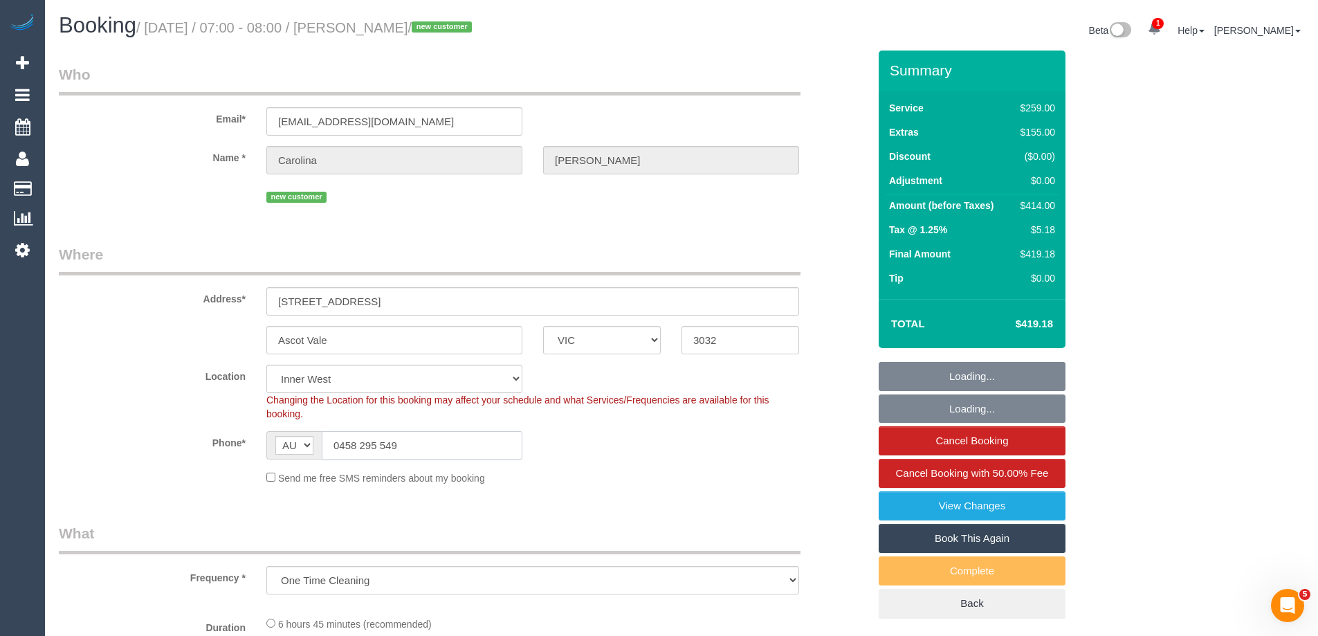
click at [230, 455] on div "Phone* AF AL DZ AD AO AI AQ AG AR AM AW AU AT AZ BS BH BD BB BY BE BZ BJ BM BT …" at bounding box center [463, 445] width 830 height 28
select select "number:27"
select select "number:14"
select select "number:18"
